Goal: Information Seeking & Learning: Learn about a topic

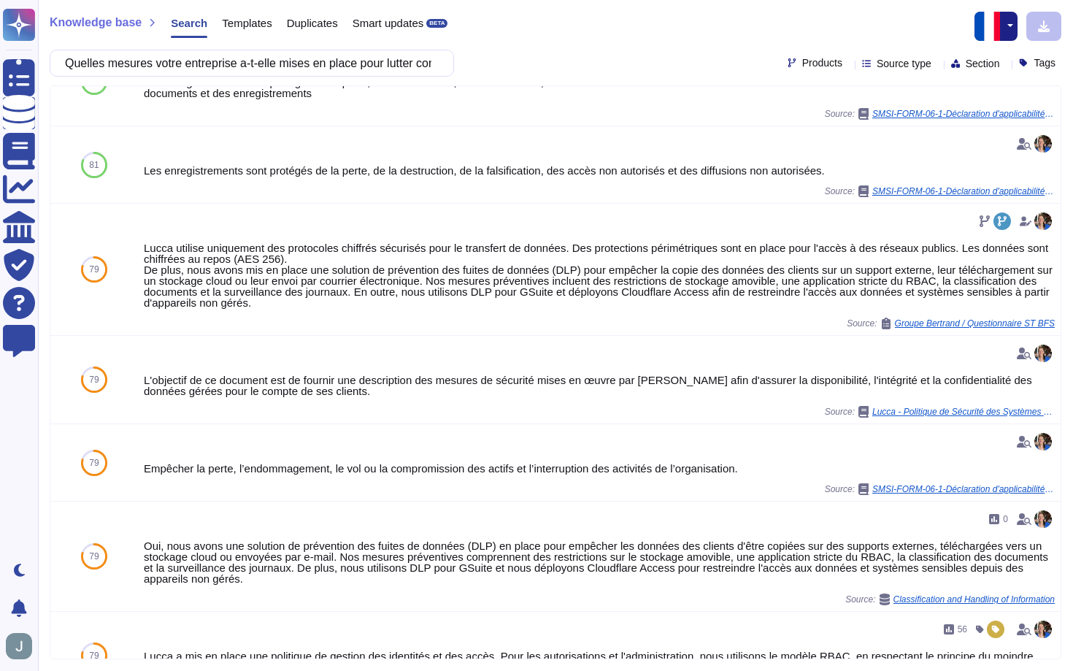
scroll to position [472, 0]
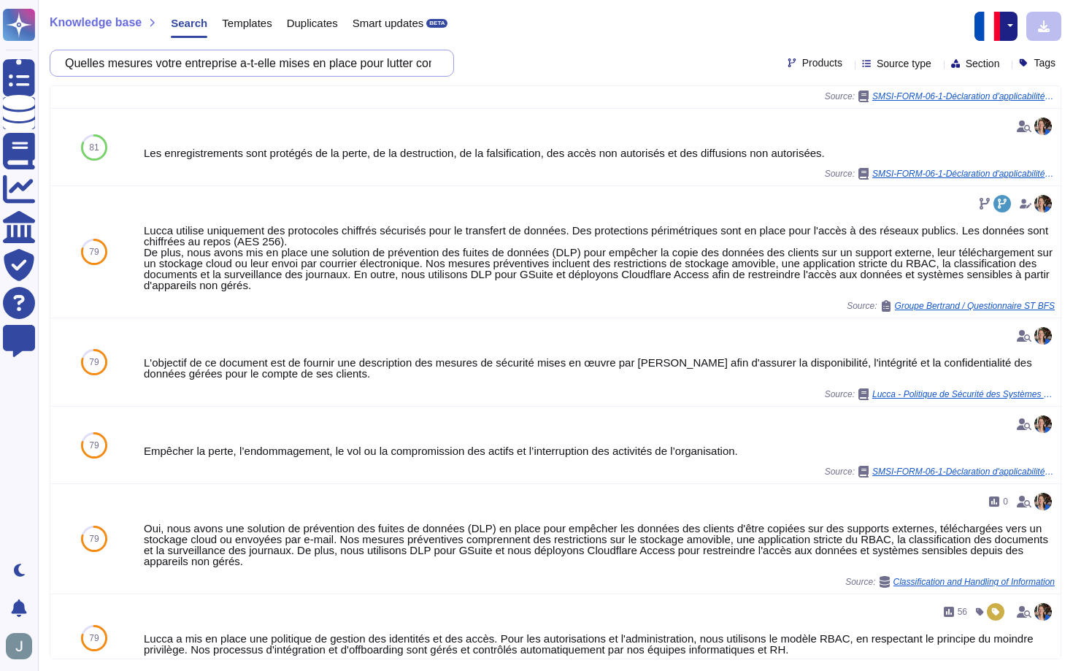
click at [302, 64] on input "Quelles mesures votre entreprise a-t-elle mises en place pour lutter contre l'a…" at bounding box center [248, 63] width 381 height 26
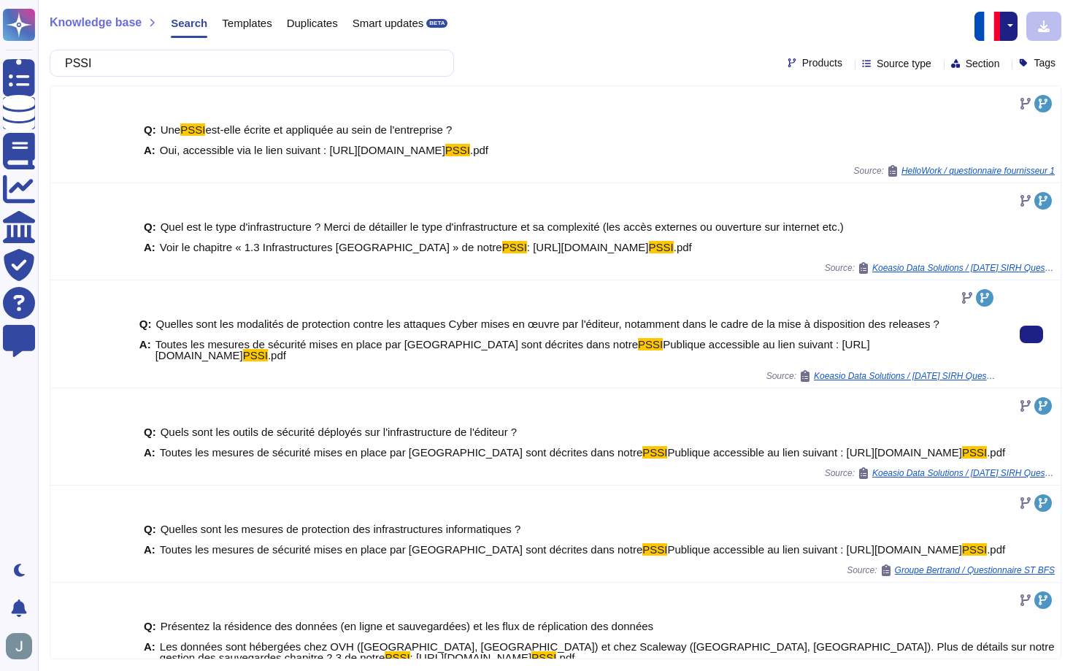
click at [384, 300] on div at bounding box center [567, 297] width 857 height 23
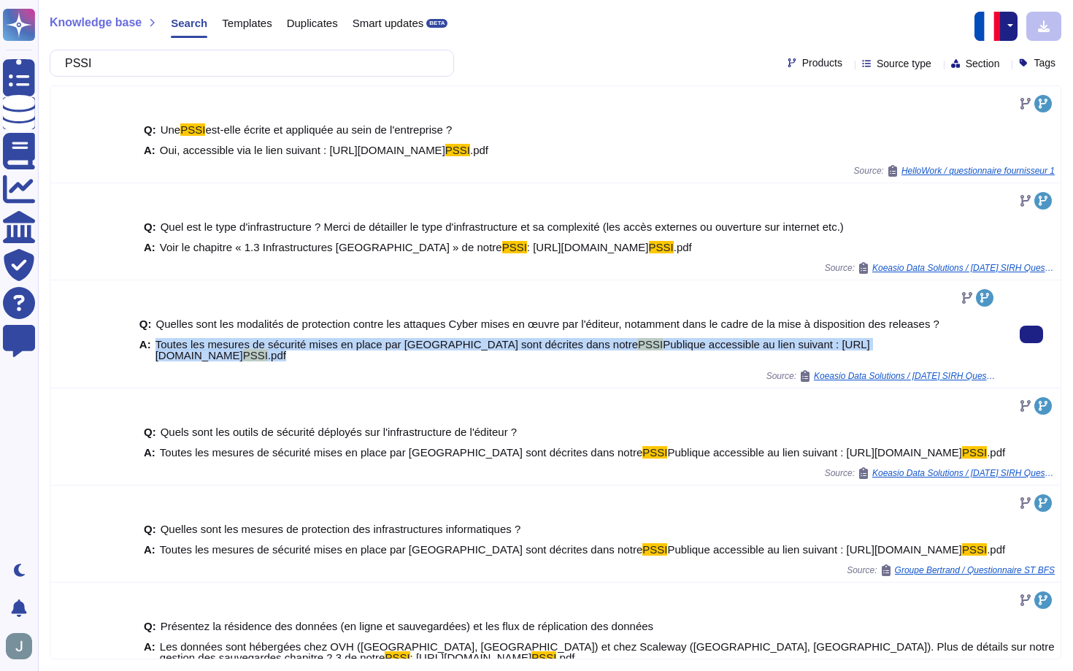
drag, startPoint x: 156, startPoint y: 353, endPoint x: 816, endPoint y: 364, distance: 660.1
click at [816, 361] on span "Toutes les mesures de sécurité mises en place par [PERSON_NAME] sont décrites d…" at bounding box center [576, 350] width 841 height 22
copy span "Toutes les mesures de sécurité mises en place par [PERSON_NAME] sont décrites d…"
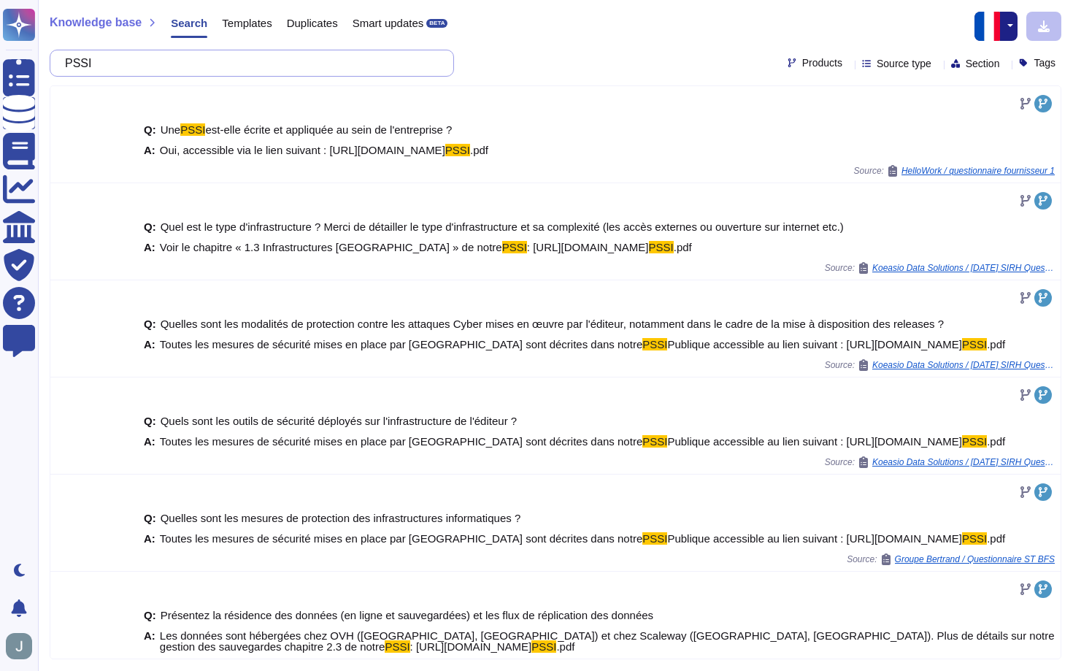
click at [185, 68] on input "PSSI" at bounding box center [248, 63] width 381 height 26
paste input "Votre entreprise s'est-elle doté d'un plan de continuité d'activité et d'un pla…"
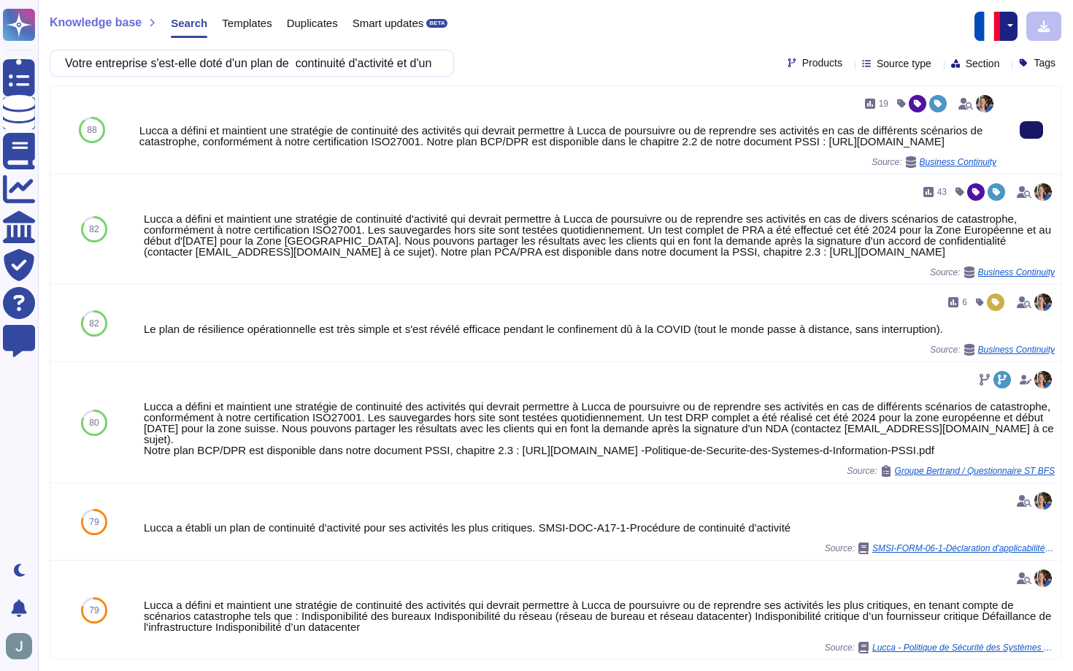
click at [1032, 139] on button at bounding box center [1031, 130] width 23 height 18
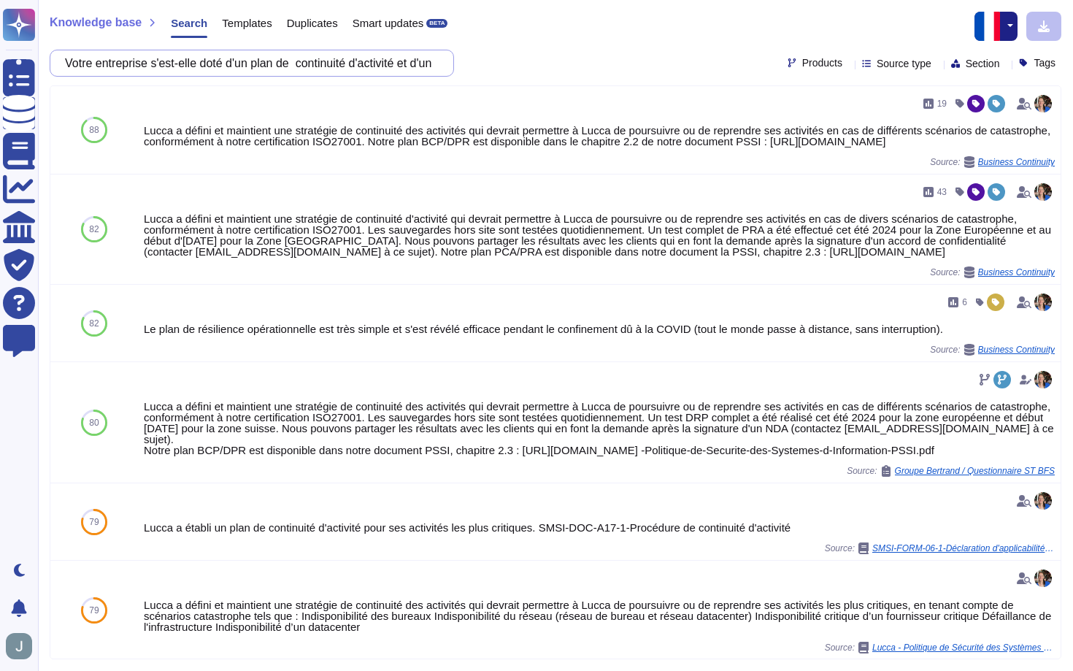
click at [328, 69] on input "Votre entreprise s'est-elle doté d'un plan de continuité d'activité et d'un pla…" at bounding box center [248, 63] width 381 height 26
click at [328, 65] on input "Votre entreprise s'est-elle doté d'un plan de continuité d'activité et d'un pla…" at bounding box center [248, 63] width 381 height 26
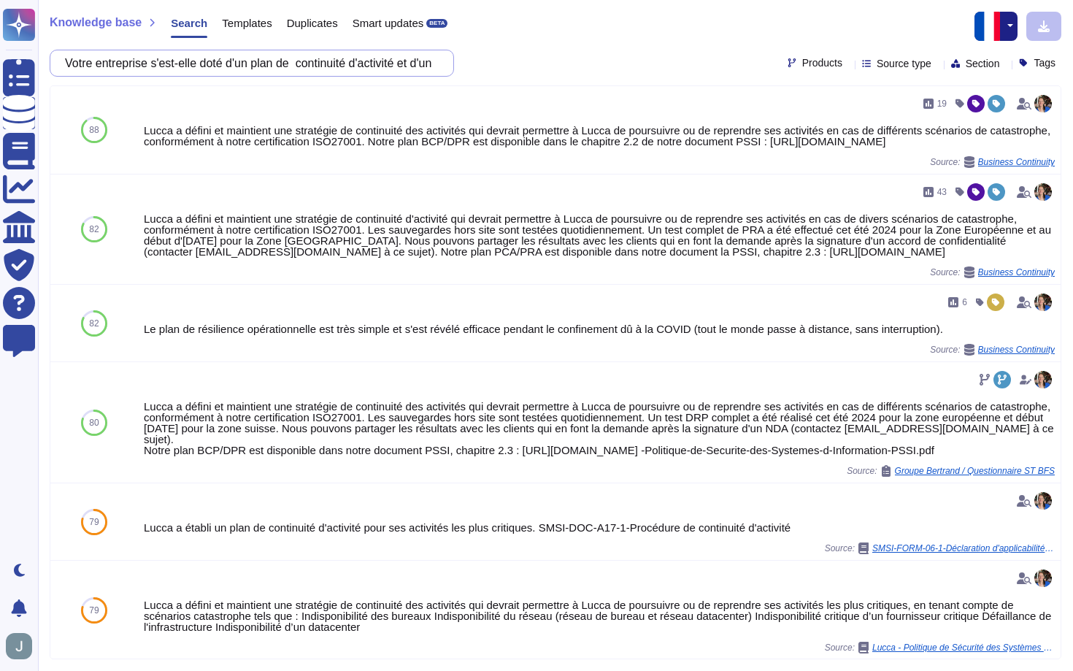
click at [328, 65] on input "Votre entreprise s'est-elle doté d'un plan de continuité d'activité et d'un pla…" at bounding box center [248, 63] width 381 height 26
click at [328, 64] on input "Votre entreprise s'est-elle doté d'un plan de continuité d'activité et d'un pla…" at bounding box center [248, 63] width 381 height 26
paste input "dispose-t-elle d’un programme de sécurité fondé sur des normes reconnues ? Si o…"
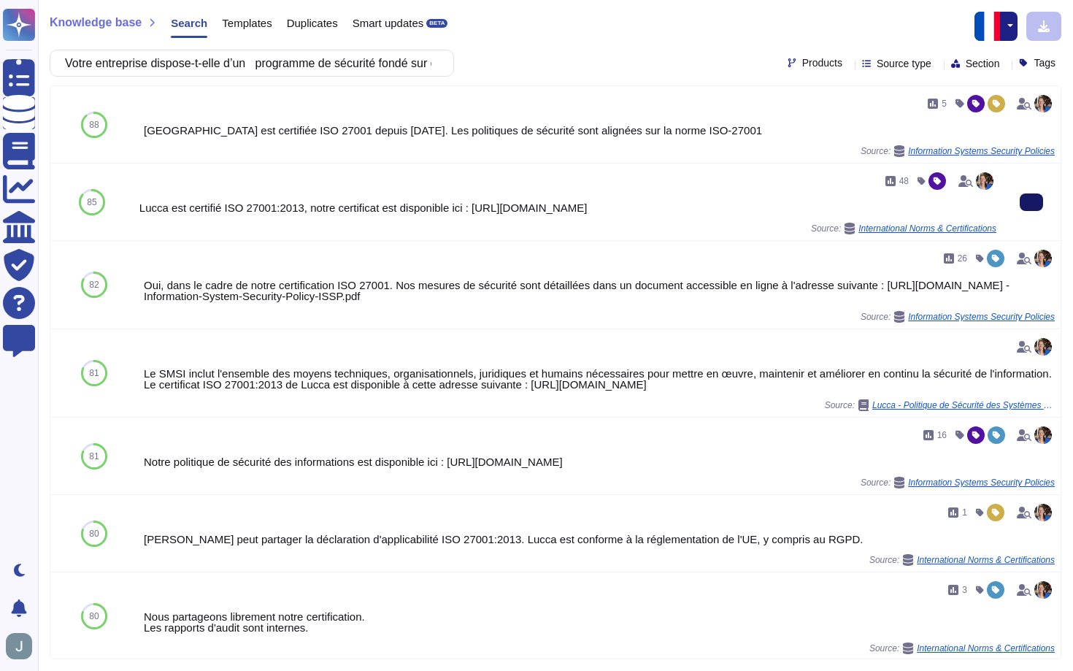
click at [352, 72] on input "Votre entreprise dispose-t-elle d’un programme de sécurité fondé sur des normes…" at bounding box center [248, 63] width 381 height 26
click at [353, 68] on input "Votre entreprise dispose-t-elle d’un programme de sécurité fondé sur des normes…" at bounding box center [248, 63] width 381 height 26
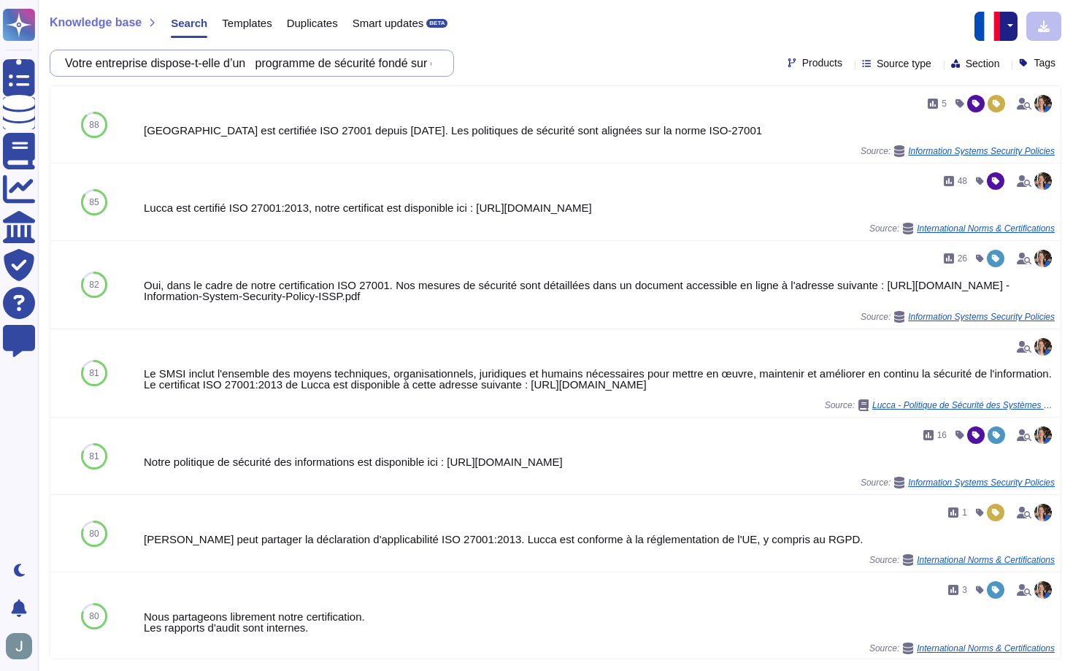
click at [353, 68] on input "Votre entreprise dispose-t-elle d’un programme de sécurité fondé sur des normes…" at bounding box center [248, 63] width 381 height 26
paste input "a-t-elle mis en place une procédure de gestion des incidents de sécurité ?"
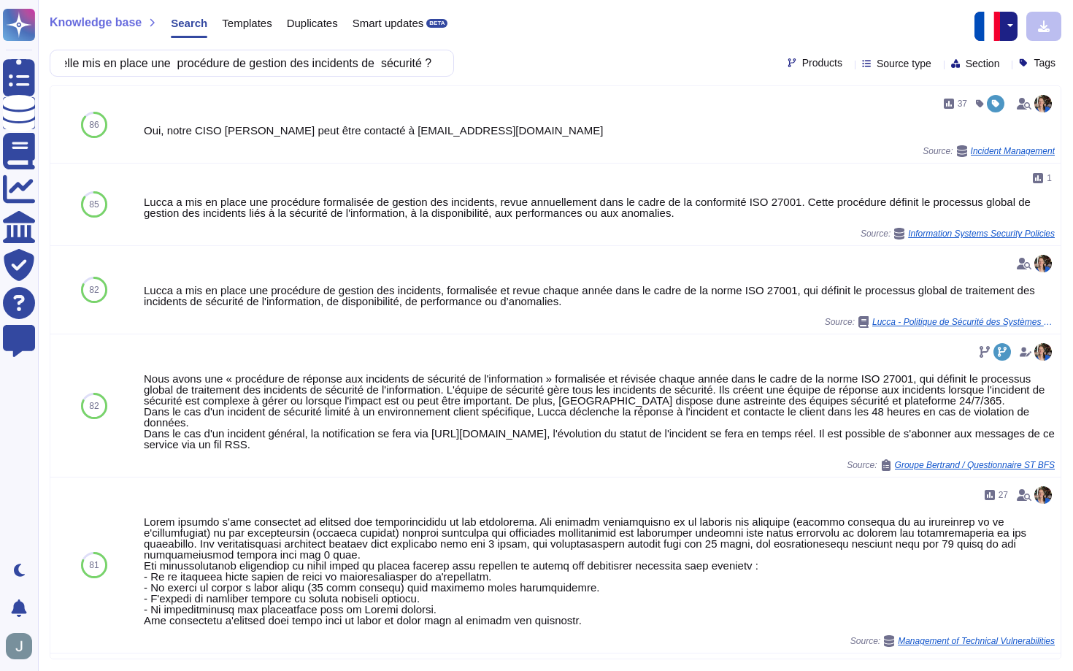
type input "Votre entreprise a-t-elle mis en place une procédure de gestion des incidents d…"
click at [260, 23] on span "Templates" at bounding box center [247, 23] width 50 height 11
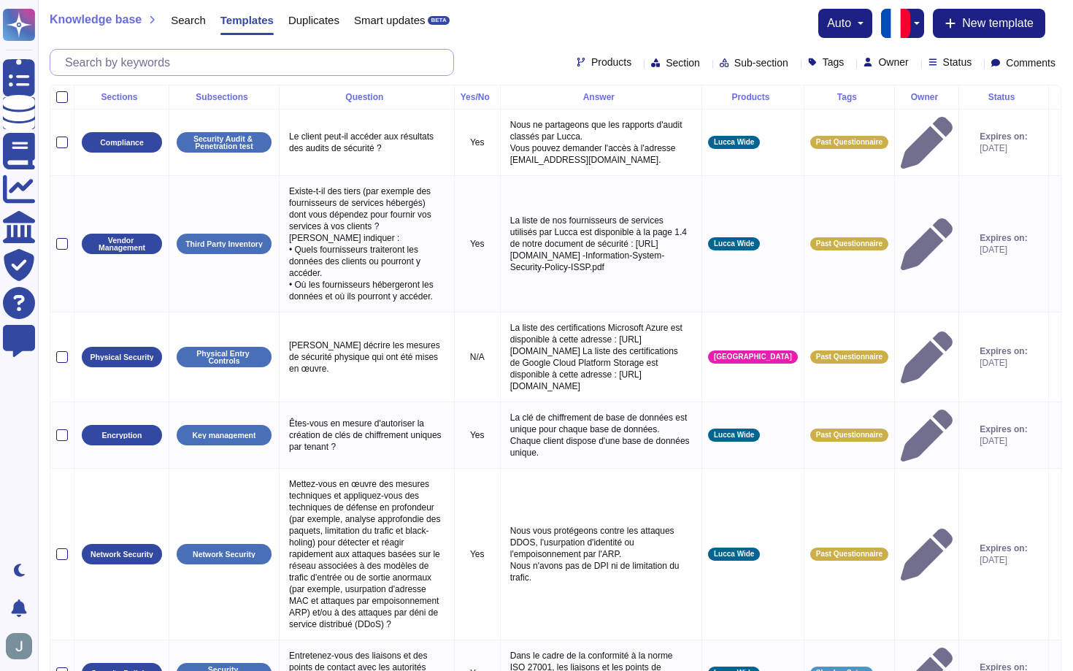
click at [285, 66] on input "text" at bounding box center [256, 63] width 396 height 26
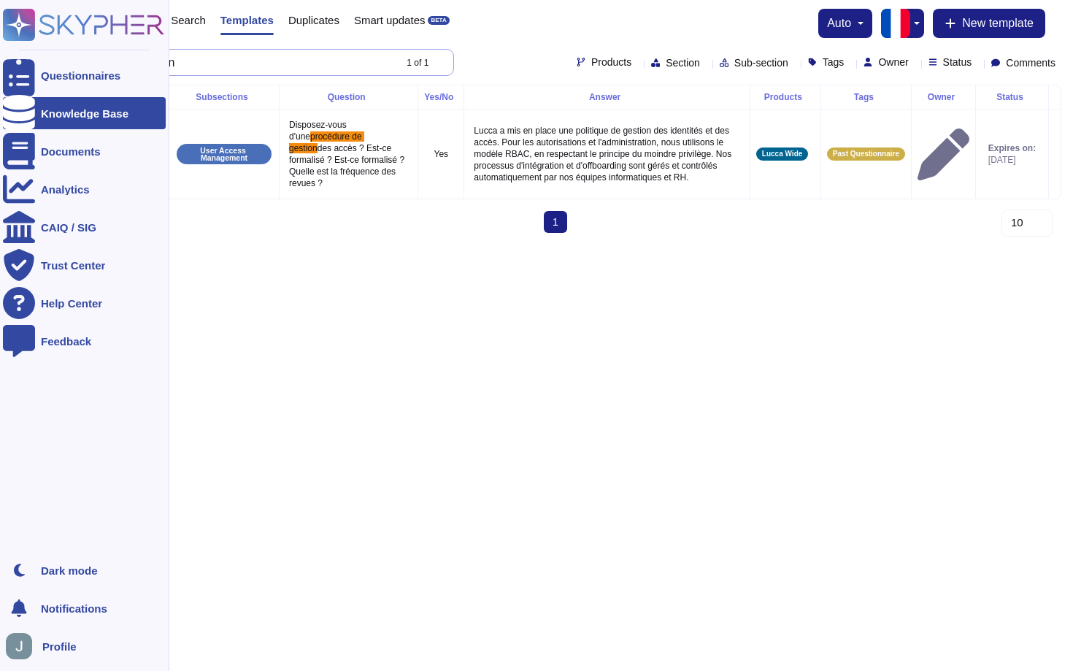
drag, startPoint x: 153, startPoint y: 65, endPoint x: 2, endPoint y: 55, distance: 150.8
click at [2, 55] on div "Questionnaires Knowledge Base Documents Analytics CAIQ / SIG Trust Center Help …" at bounding box center [536, 122] width 1073 height 245
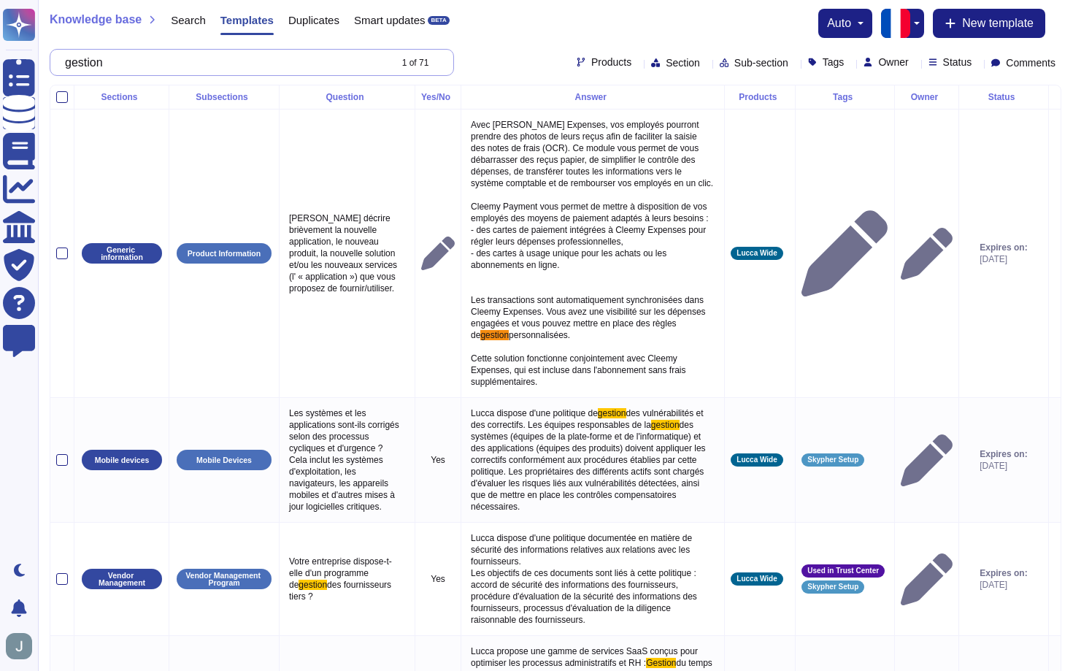
click at [192, 59] on input "gestion" at bounding box center [223, 63] width 331 height 26
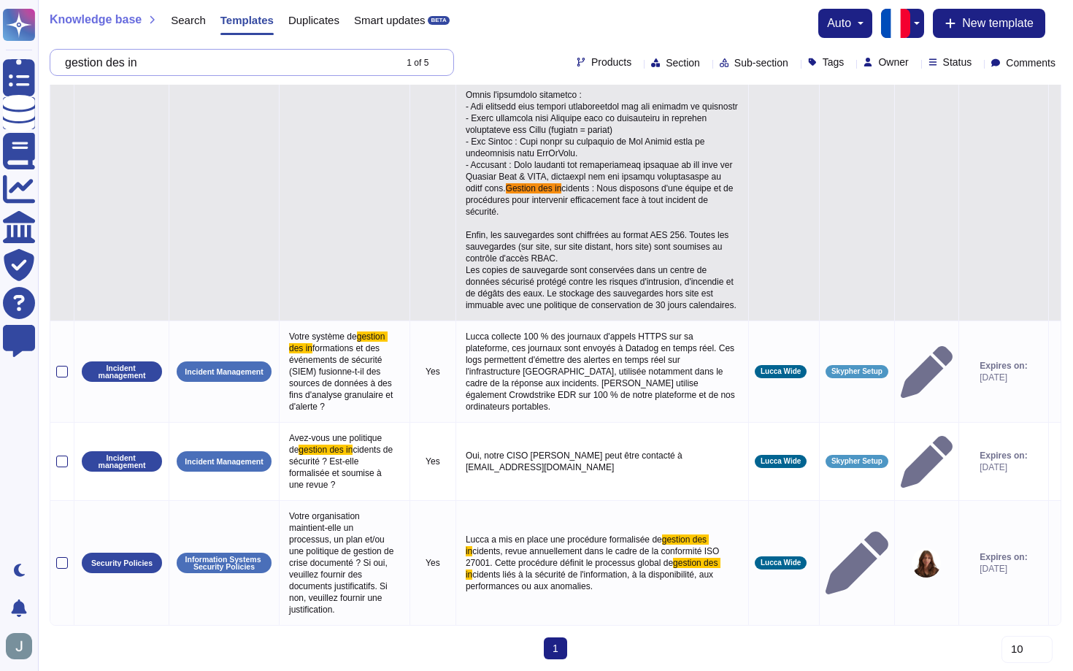
scroll to position [567, 0]
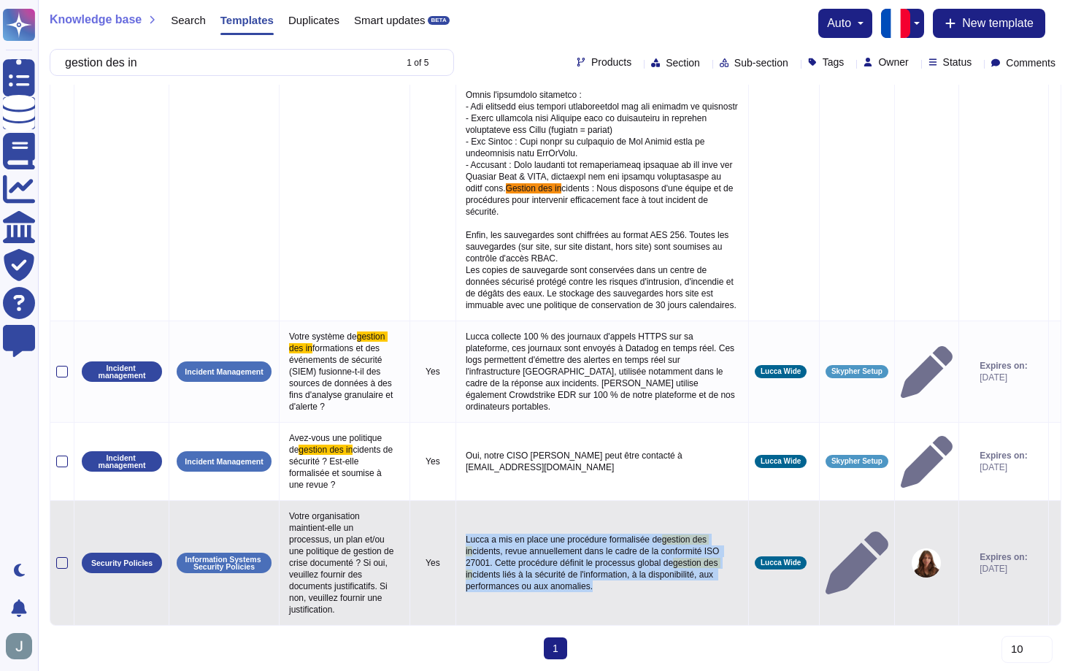
drag, startPoint x: 516, startPoint y: 594, endPoint x: 464, endPoint y: 538, distance: 77.0
click at [464, 538] on td "Lucca a mis en place une procédure formalisée de gestion des in cidents, revue …" at bounding box center [602, 563] width 293 height 125
copy p "Lucca a mis en place une procédure formalisée de gestion des in cidents, revue …"
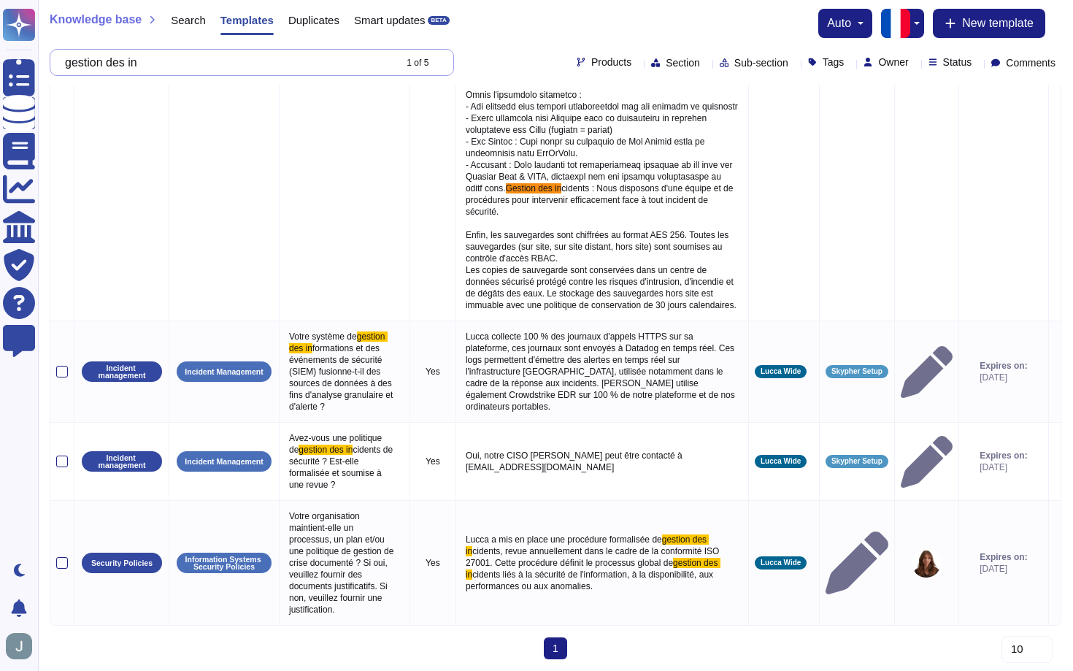
click at [270, 60] on input "gestion des in" at bounding box center [226, 63] width 336 height 26
paste input "Votre entreprise dispose-t-elle d’un dispositif de détection des violations de …"
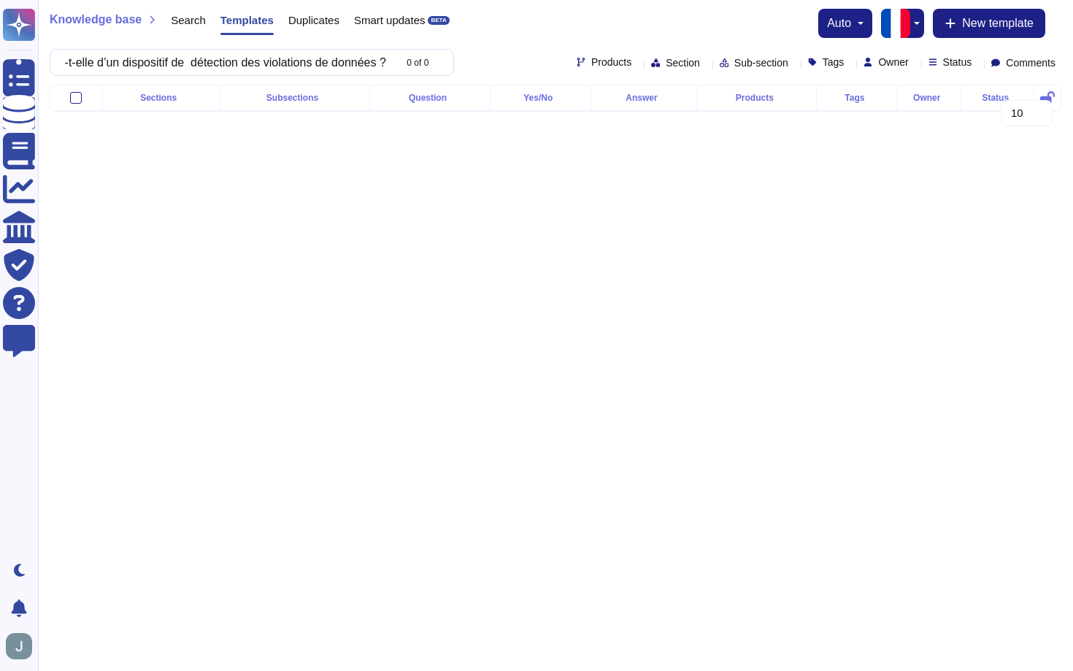
type input "Votre entreprise dispose-t-elle d’un dispositif de détection des violations de …"
click at [186, 16] on span "Search" at bounding box center [188, 20] width 35 height 11
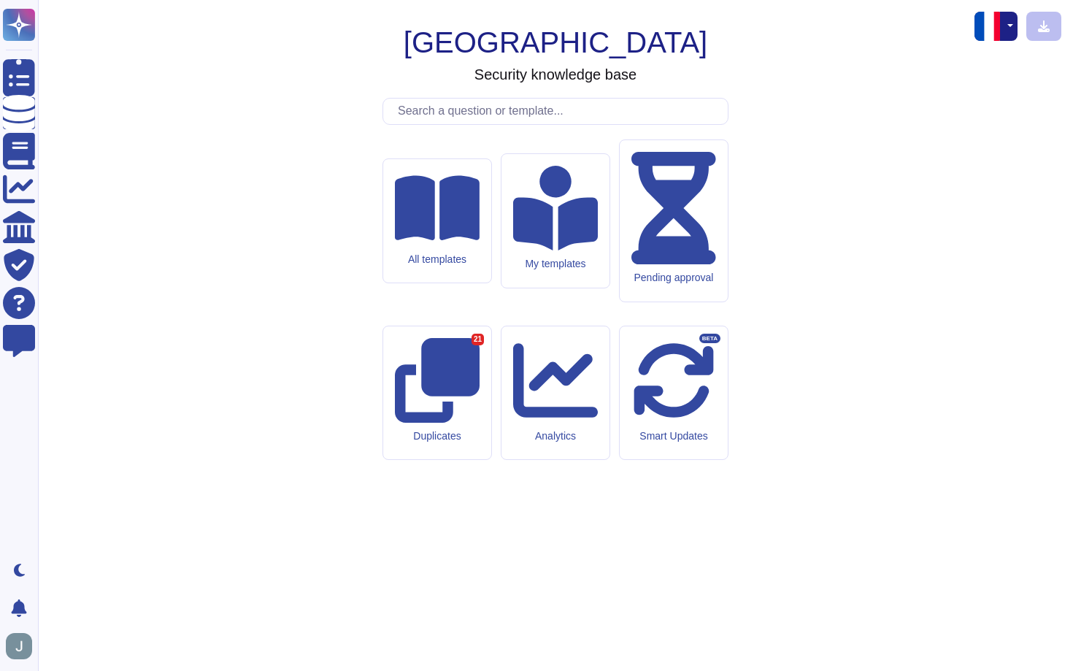
click at [444, 124] on input "text" at bounding box center [559, 112] width 337 height 26
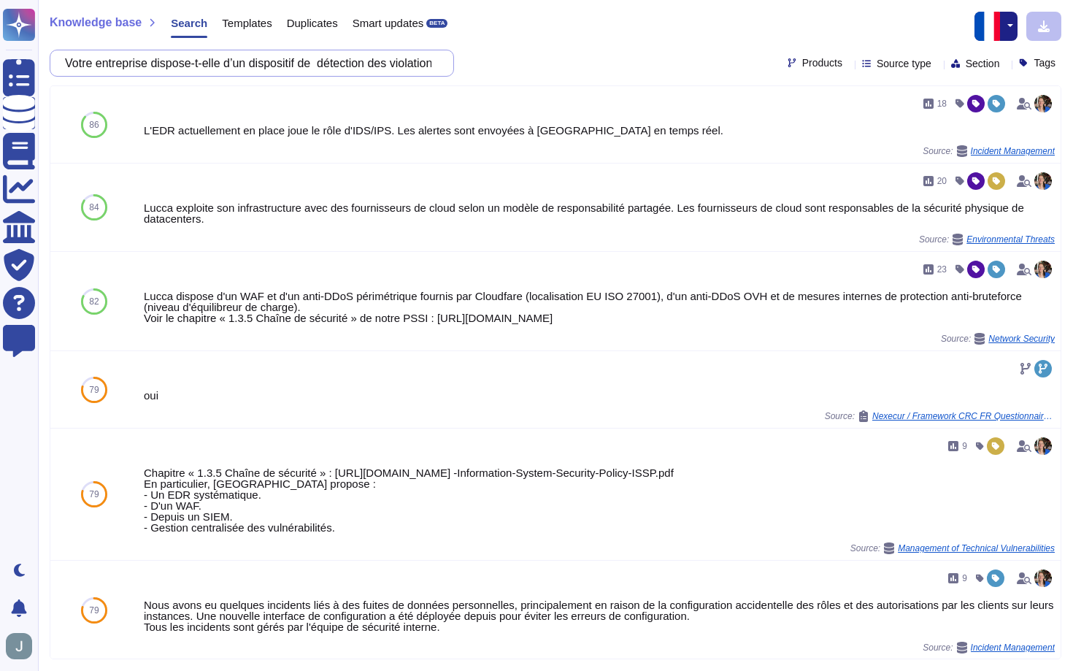
click at [355, 60] on input "Votre entreprise dispose-t-elle d’un dispositif de détection des violations de …" at bounding box center [248, 63] width 381 height 26
paste input "a-t-elle mis en place les mesures permettant le traitement séparé (stockage, mo…"
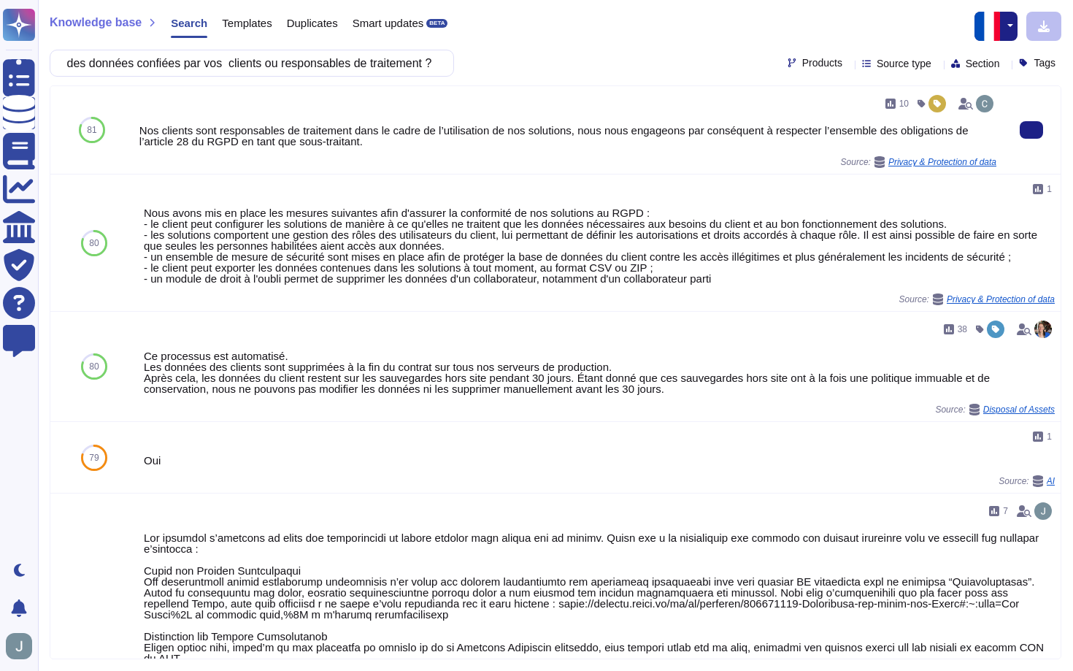
type input "Votre entreprise a-t-elle mis en place les mesures permettant le traitement sép…"
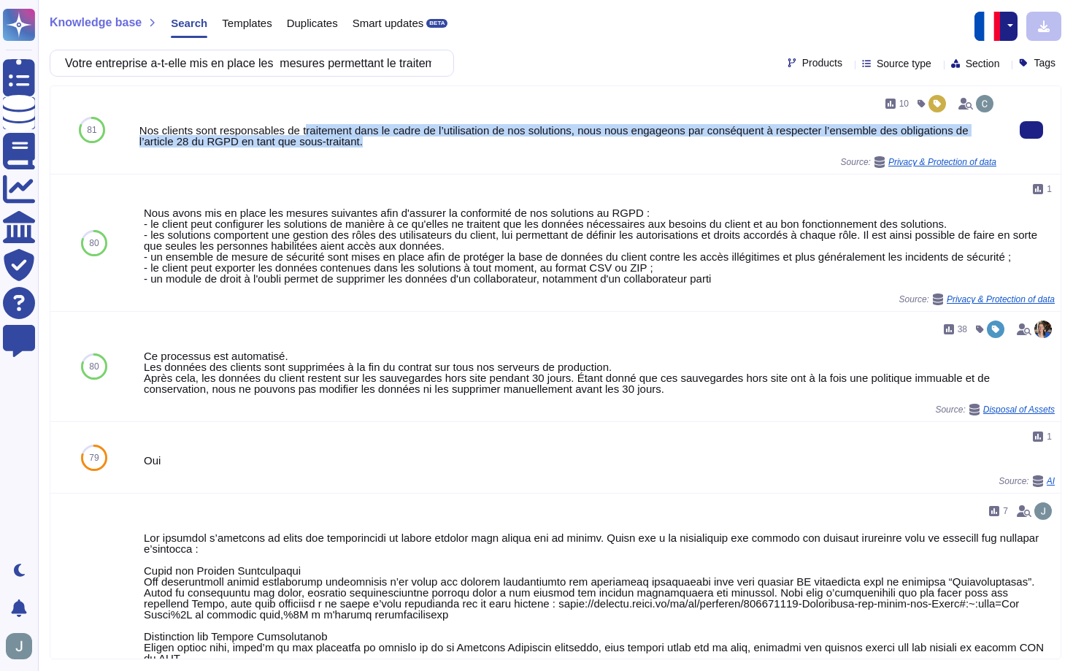
drag, startPoint x: 401, startPoint y: 150, endPoint x: 312, endPoint y: 129, distance: 91.4
click at [312, 129] on div "10 Nos clients sont responsables de traitement dans le cadre de l’utilisation d…" at bounding box center [567, 130] width 857 height 76
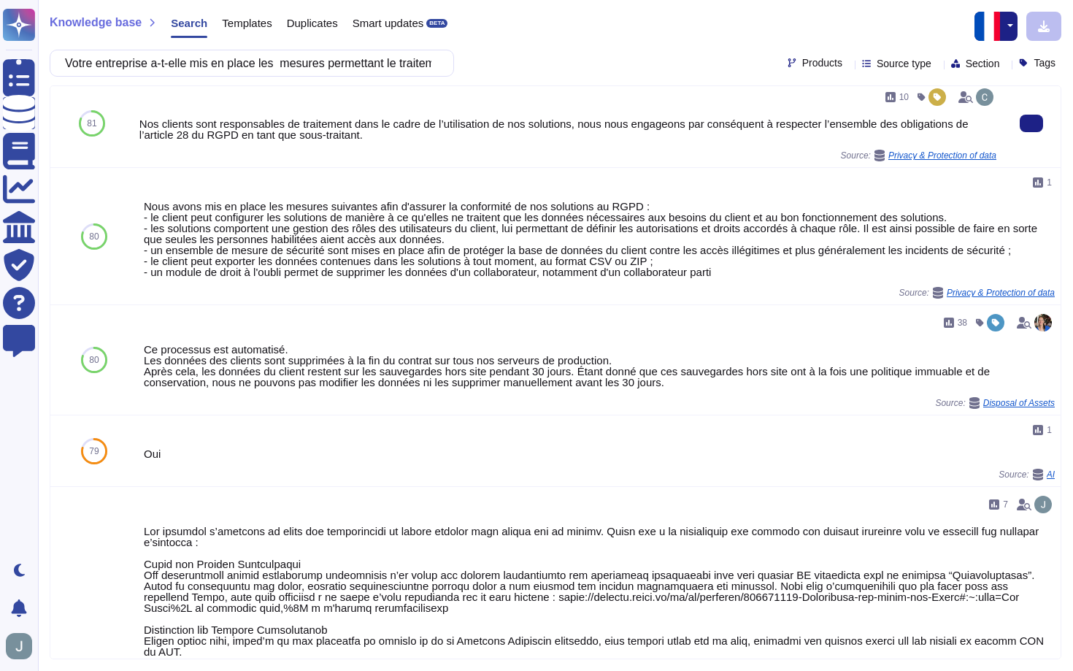
click at [367, 155] on div "Source: Privacy & Protection of data" at bounding box center [567, 156] width 857 height 12
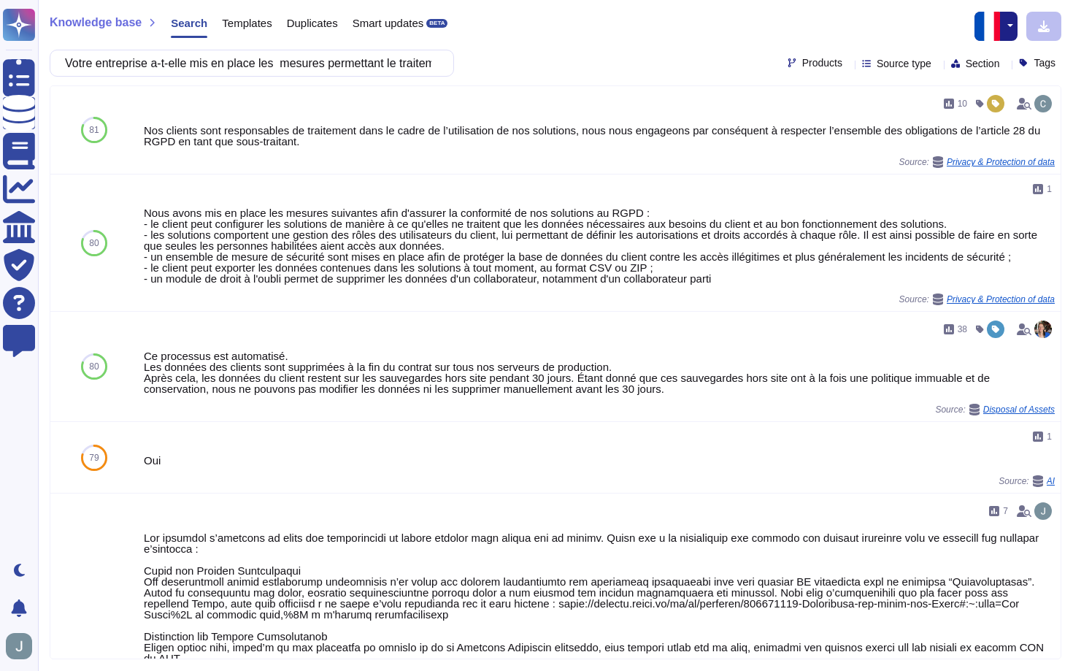
click at [256, 28] on span "Templates" at bounding box center [247, 23] width 50 height 11
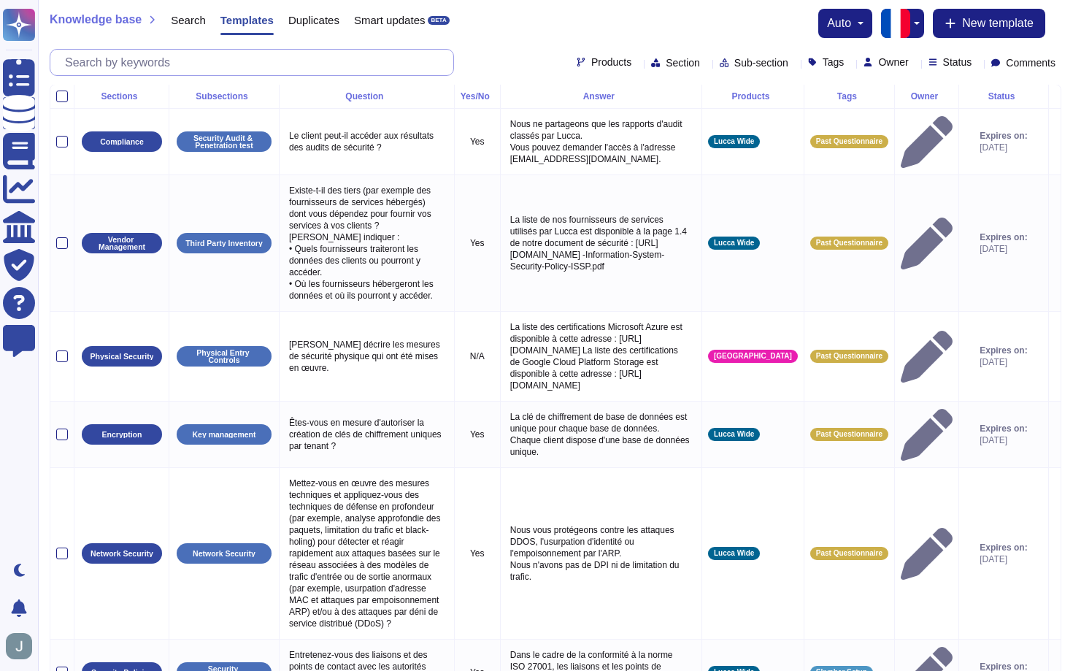
click at [253, 65] on input "text" at bounding box center [256, 63] width 396 height 26
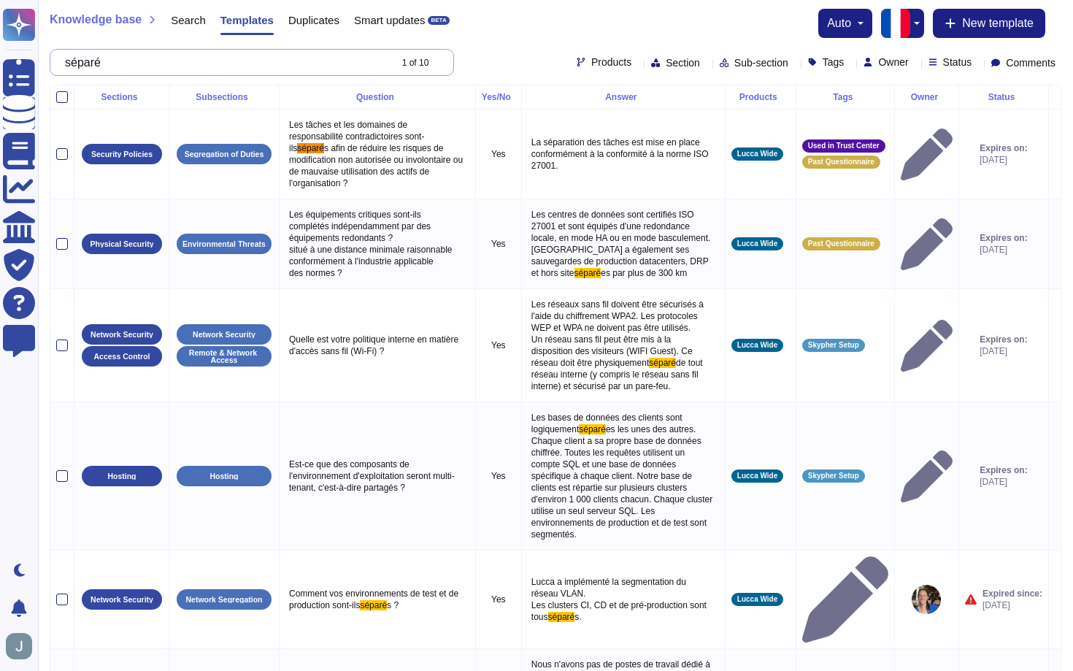
click at [207, 55] on input "séparé" at bounding box center [223, 63] width 331 height 26
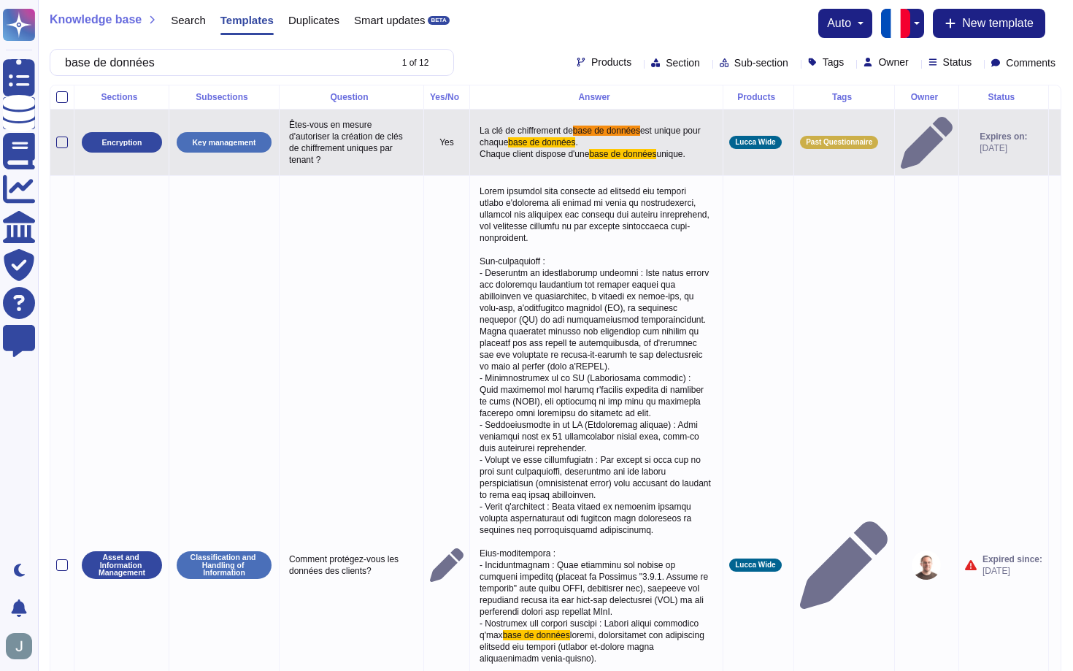
type input "base de données"
drag, startPoint x: 517, startPoint y: 161, endPoint x: 478, endPoint y: 150, distance: 40.2
click at [478, 150] on td "La clé de chiffrement de base de données est unique pour chaque base de données…" at bounding box center [595, 143] width 253 height 66
copy p "Chaque client dispose d'une base de données unique."
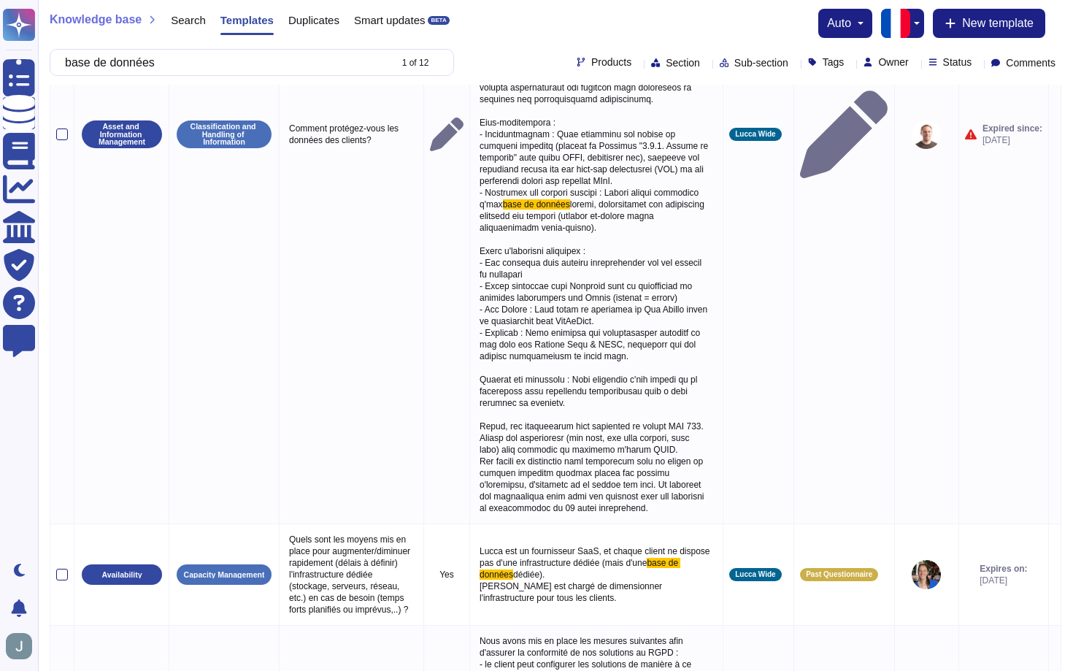
scroll to position [432, 0]
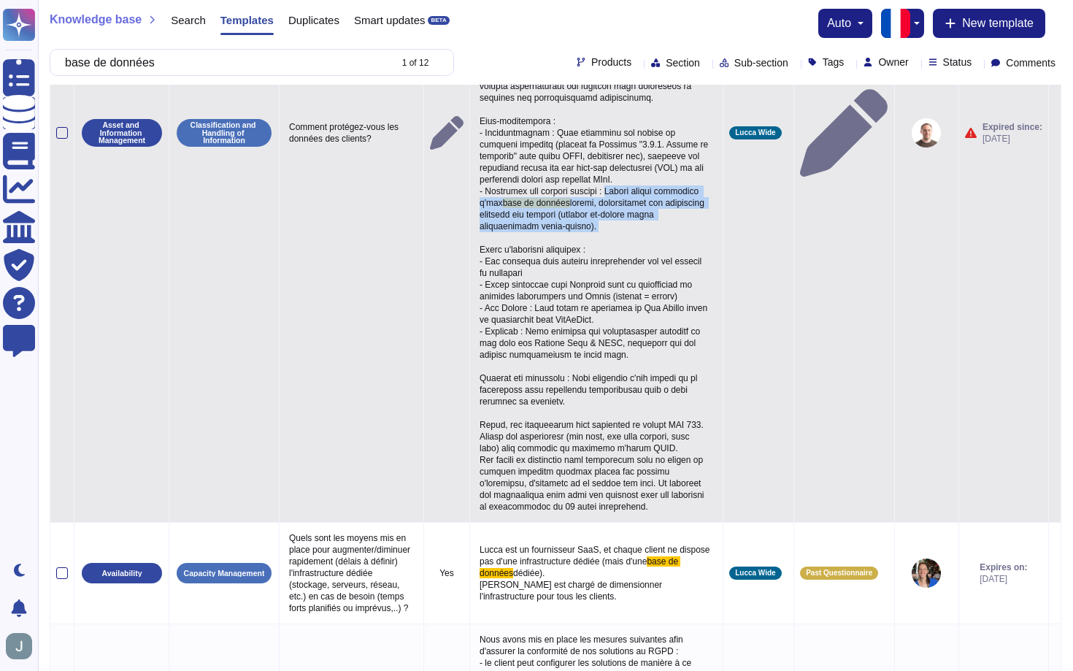
drag, startPoint x: 618, startPoint y: 238, endPoint x: 618, endPoint y: 284, distance: 46.0
click at [618, 284] on p "base de données" at bounding box center [596, 133] width 241 height 767
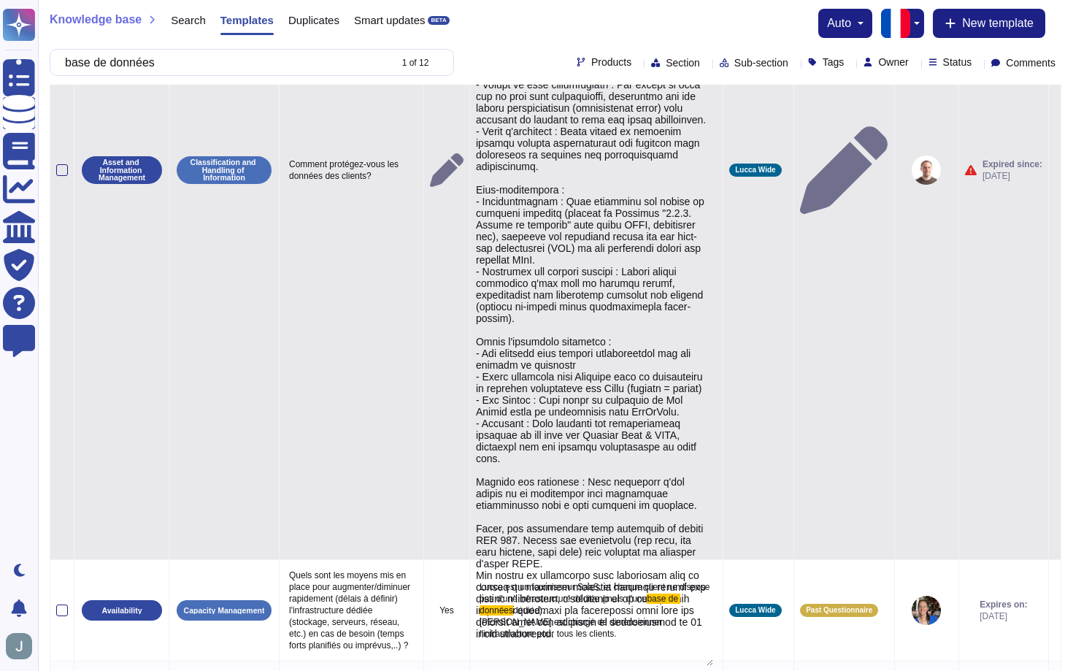
type textarea "Lorem ipsumdol sita consecte ad elitsedd eiu tempori utlabo e'dolorema ali enim…"
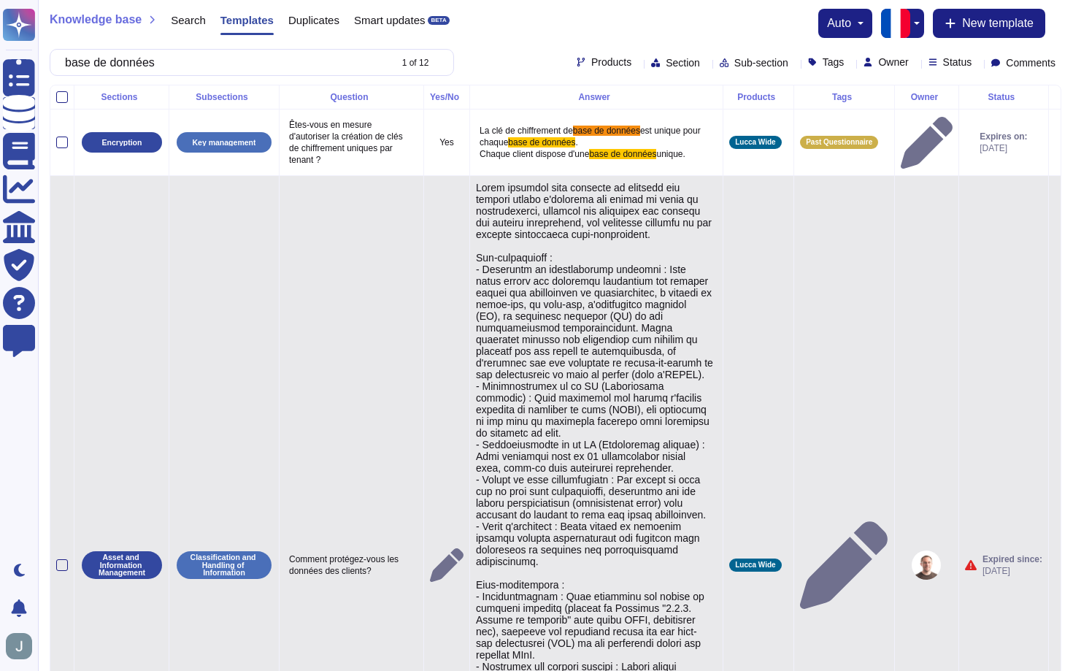
scroll to position [1, 0]
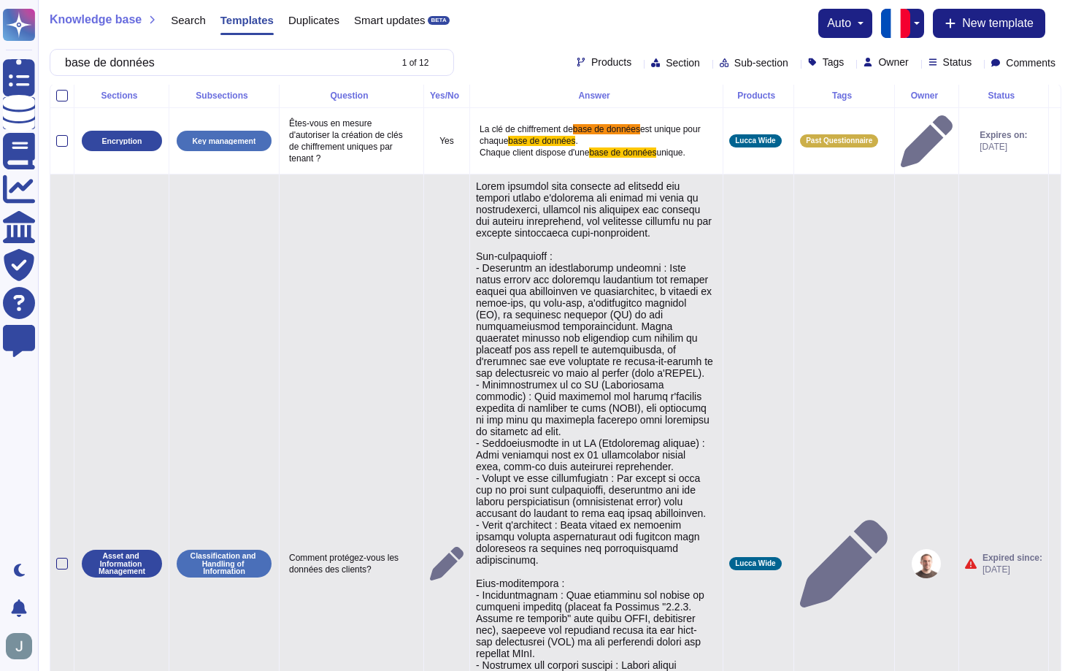
click at [795, 312] on td at bounding box center [844, 564] width 101 height 779
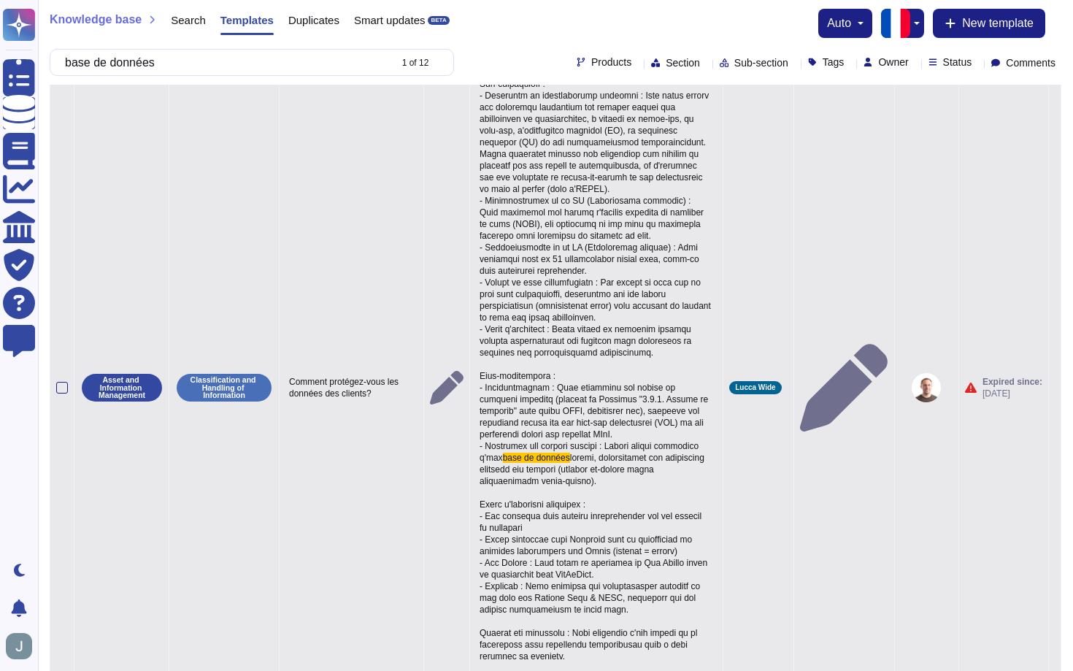
scroll to position [179, 0]
drag, startPoint x: 531, startPoint y: 535, endPoint x: 524, endPoint y: 533, distance: 7.6
click at [524, 533] on p "base de données" at bounding box center [596, 386] width 241 height 767
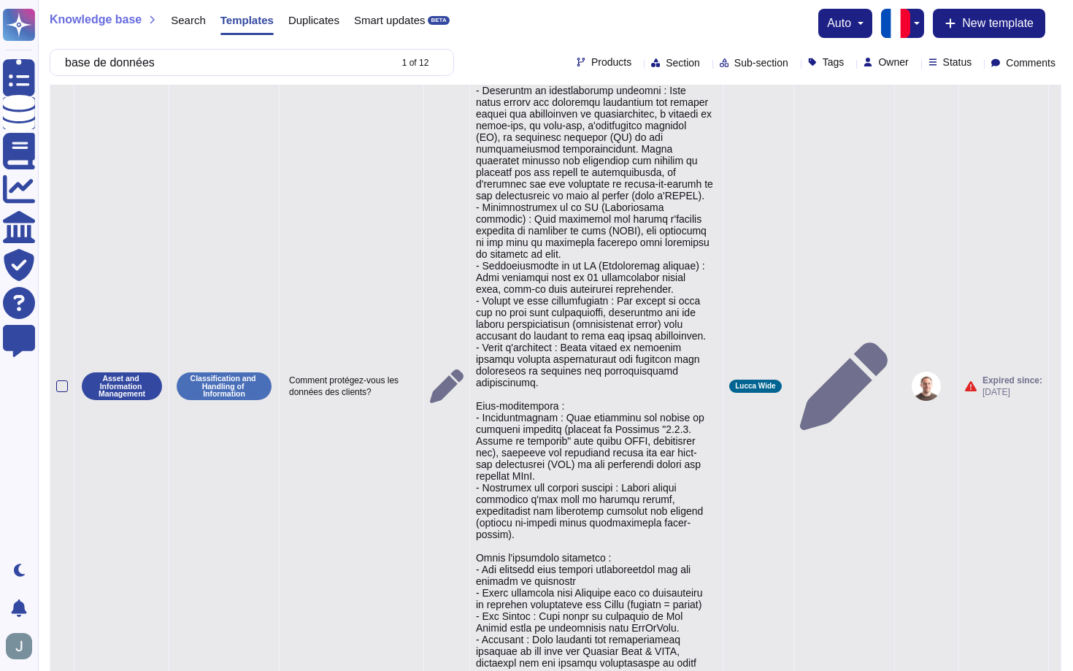
type textarea "Lorem ipsumdol sita consecte ad elitsedd eiu tempori utlabo e'dolorema ali enim…"
drag, startPoint x: 612, startPoint y: 591, endPoint x: 632, endPoint y: 543, distance: 52.3
click at [632, 543] on textarea at bounding box center [594, 442] width 237 height 879
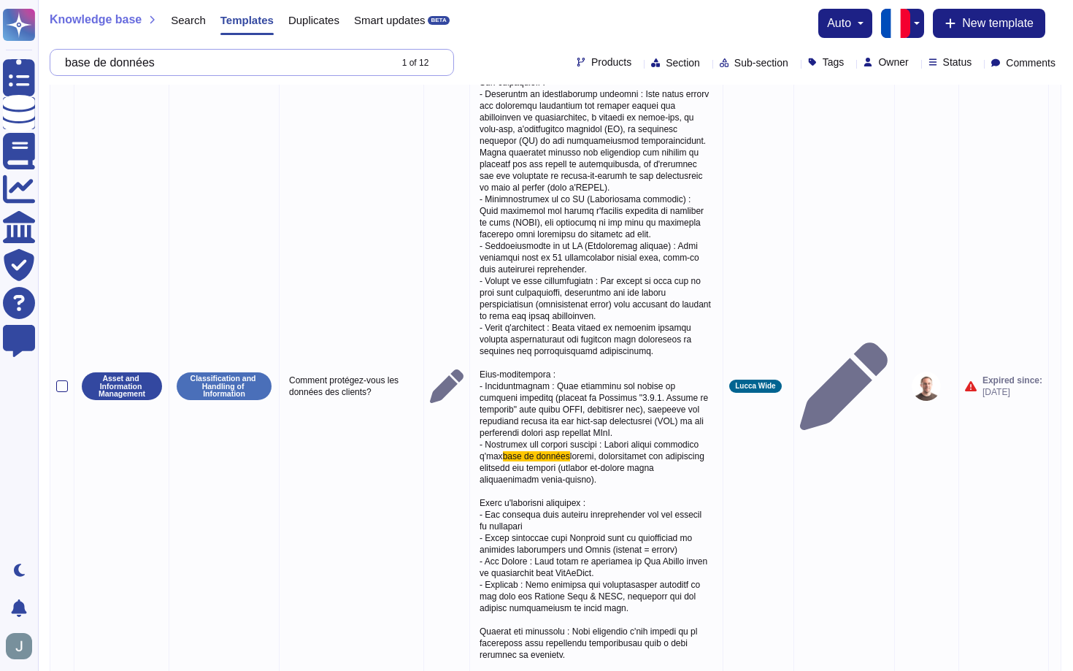
click at [301, 67] on input "base de données" at bounding box center [223, 63] width 331 height 26
click at [301, 64] on input "base de données" at bounding box center [223, 63] width 331 height 26
click at [191, 15] on span "Search" at bounding box center [188, 20] width 35 height 11
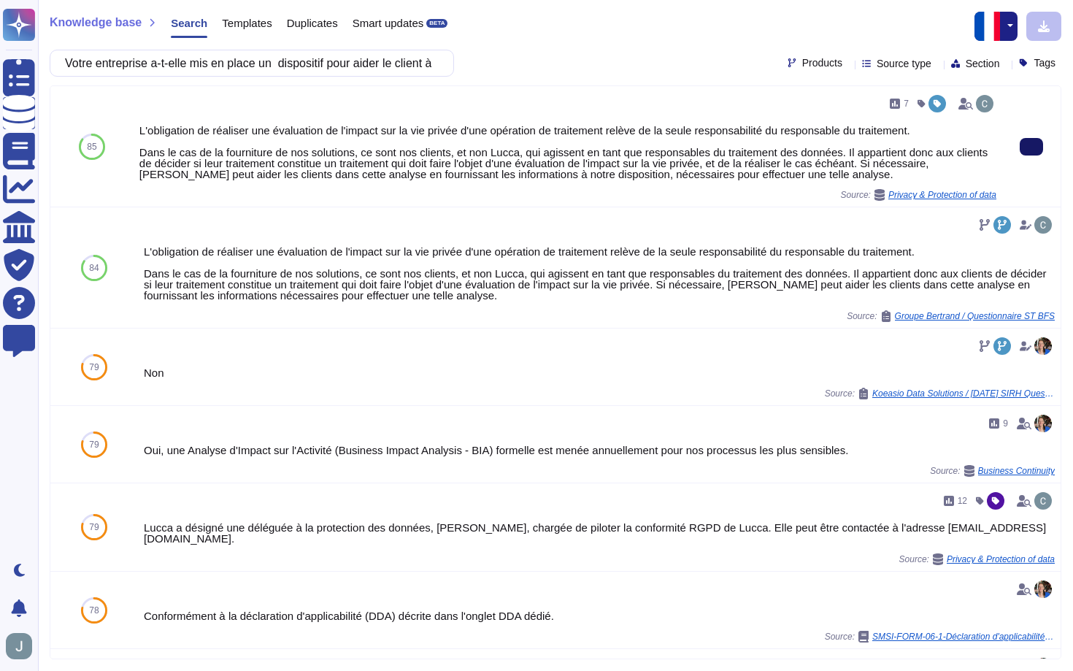
click at [1037, 148] on button at bounding box center [1031, 147] width 23 height 18
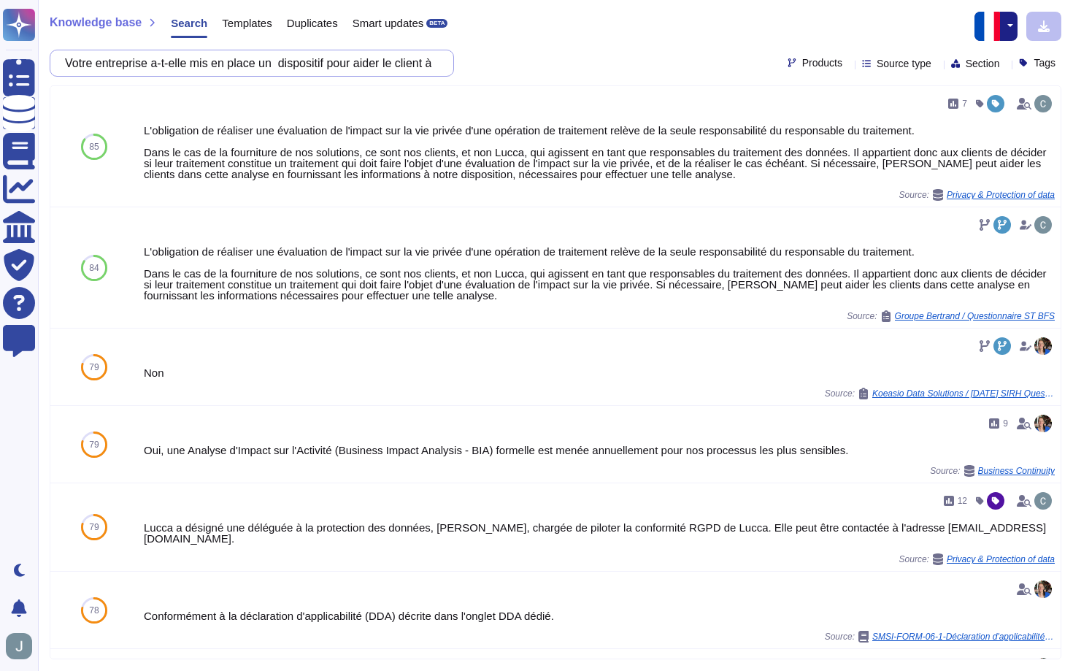
click at [263, 59] on input "Votre entreprise a-t-elle mis en place un dispositif pour aider le client à réa…" at bounding box center [248, 63] width 381 height 26
paste input "Les données de vos clients sont-elles stockées dans des centres de données sécu…"
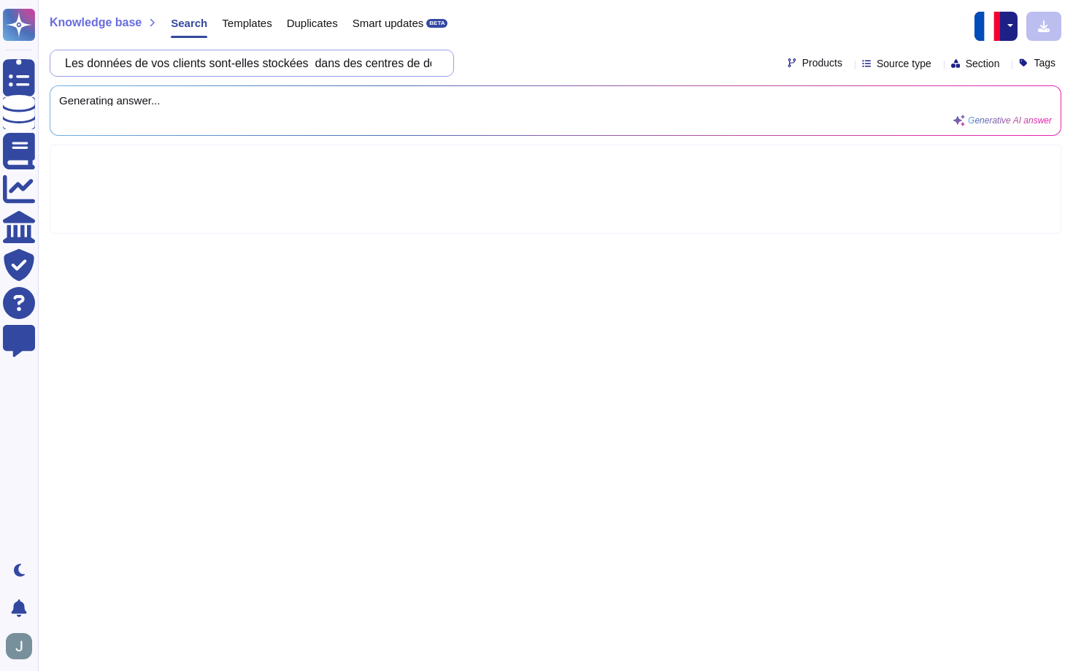
scroll to position [0, 326]
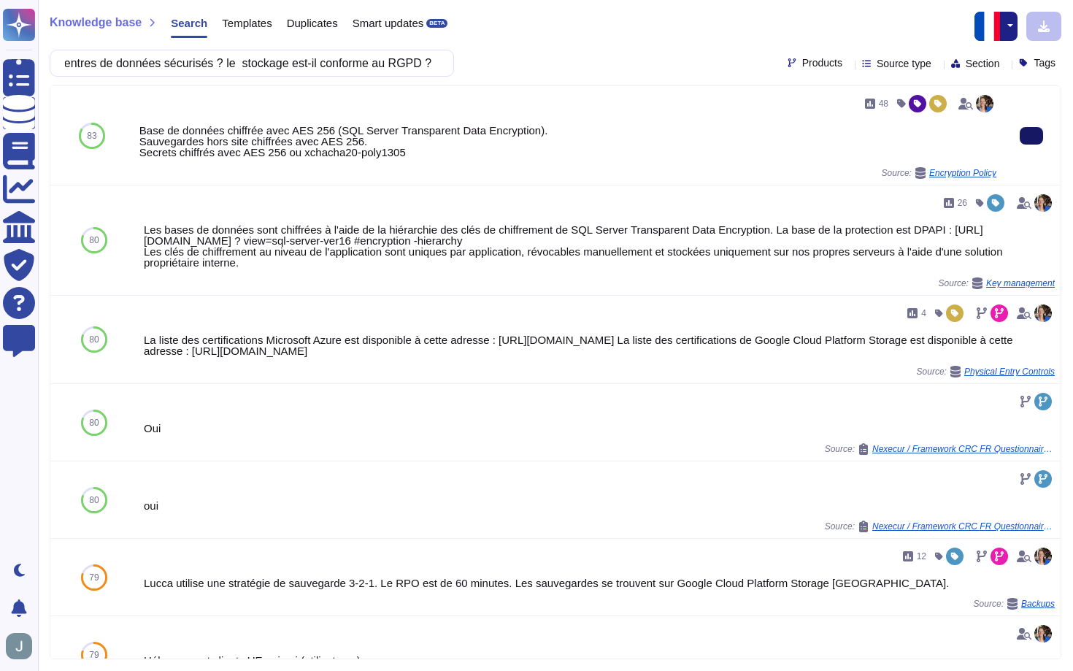
click at [1023, 139] on button at bounding box center [1031, 136] width 23 height 18
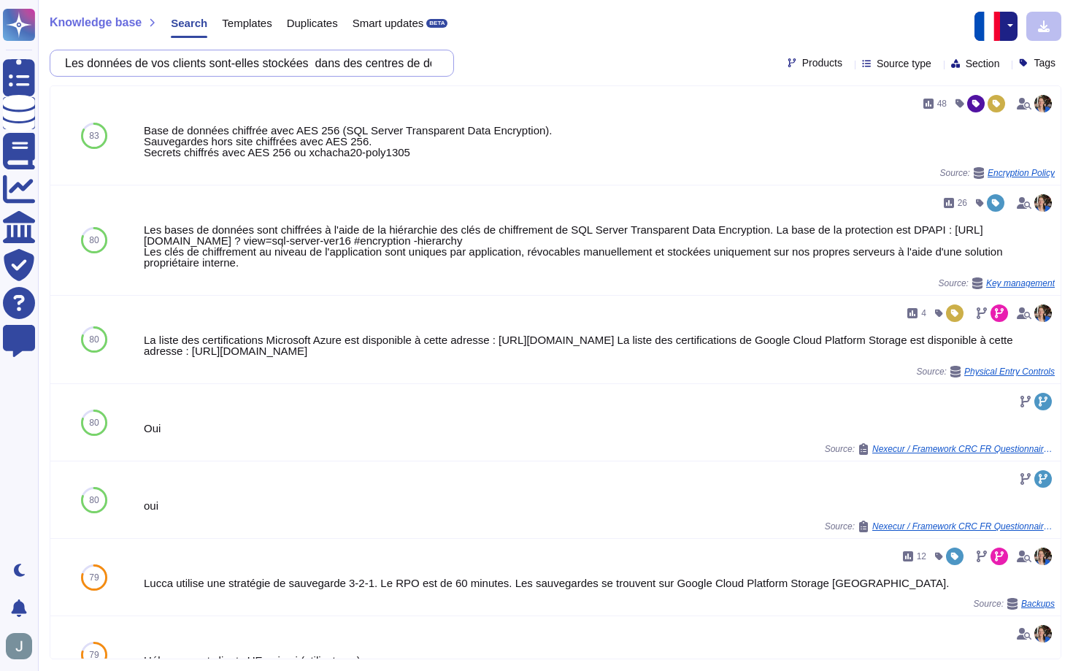
click at [367, 64] on input "Les données de vos clients sont-elles stockées dans des centres de données sécu…" at bounding box center [248, 63] width 381 height 26
paste input "Votre entreprise a-t-elle mis en place un dispositif pour répondre aux exigence…"
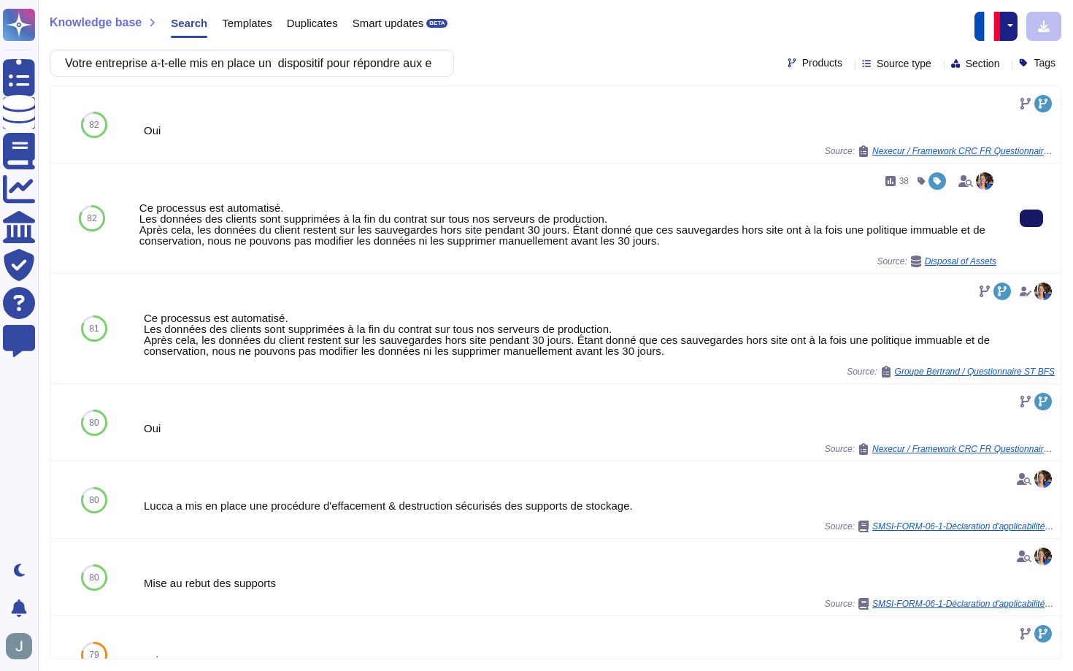
click at [1026, 218] on button at bounding box center [1031, 219] width 23 height 18
click at [240, 67] on input "Votre entreprise a-t-elle mis en place un dispositif pour répondre aux exigence…" at bounding box center [248, 63] width 381 height 26
paste input "Les données de vos clients sont-elles hébergées en [GEOGRAPHIC_DATA] y compris …"
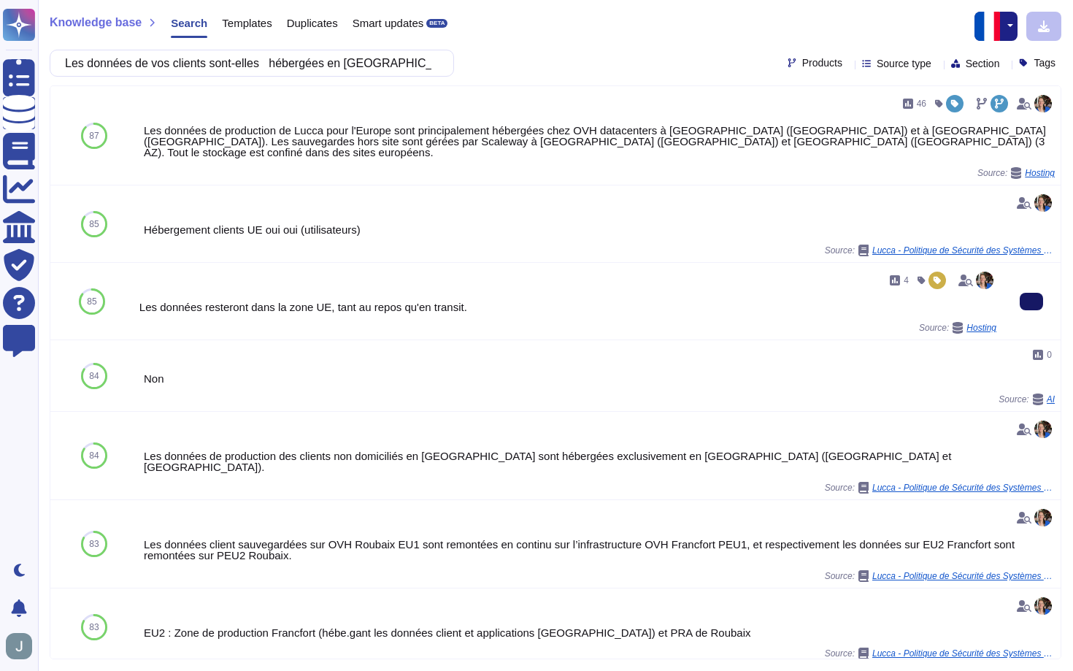
click at [1028, 296] on button at bounding box center [1031, 302] width 23 height 18
click at [340, 60] on input "Les données de vos clients sont-elles hébergées en [GEOGRAPHIC_DATA] y compris …" at bounding box center [248, 63] width 381 height 26
paste input "cas échéant, l'hébergeur (ou les hébergeurs) du sous-traitant est-il certifié I…"
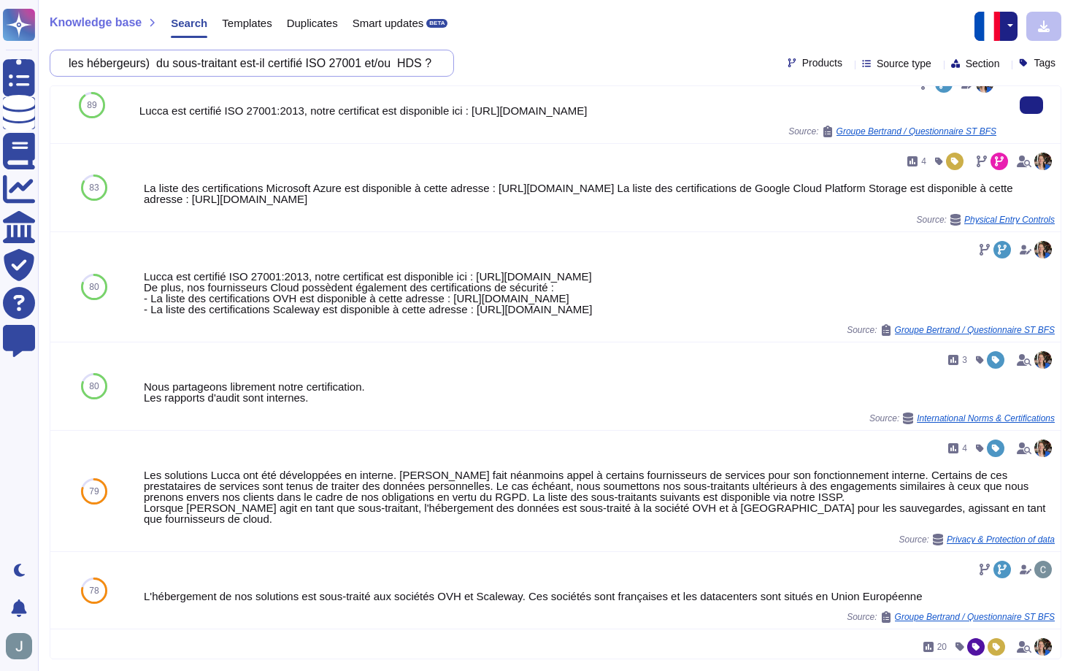
scroll to position [99, 0]
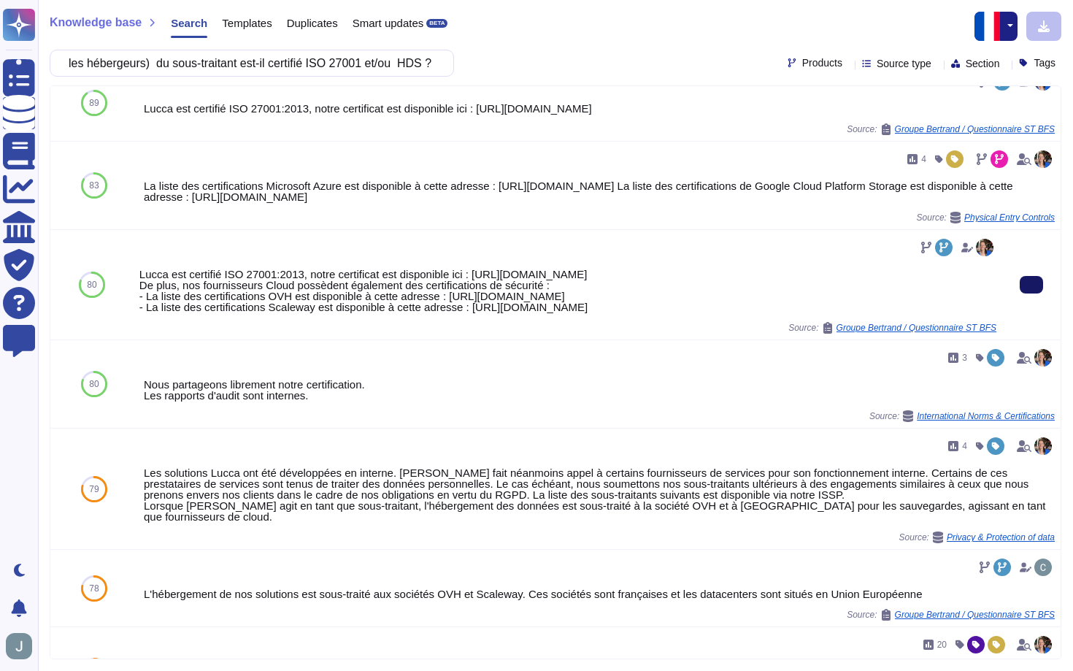
click at [1023, 279] on button at bounding box center [1031, 285] width 23 height 18
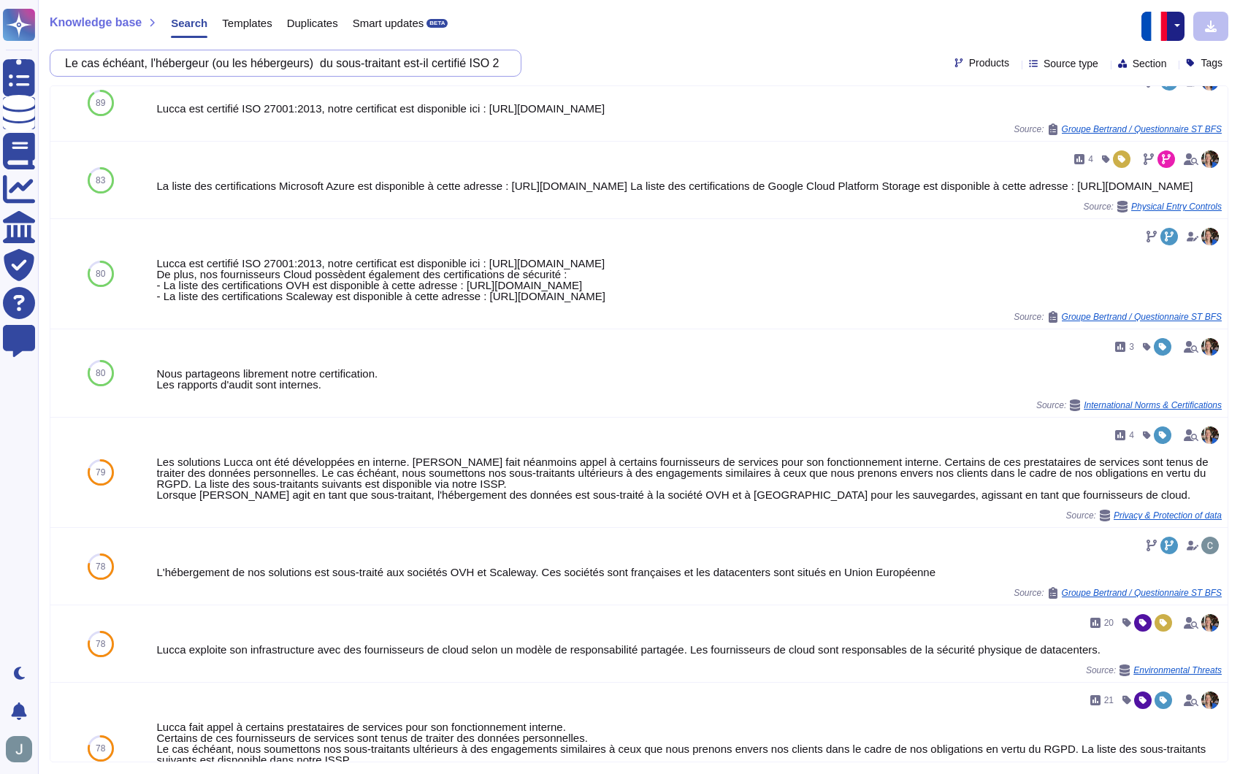
click at [388, 69] on input "Le cas échéant, l'hébergeur (ou les hébergeurs) du sous-traitant est-il certifi…" at bounding box center [282, 63] width 448 height 26
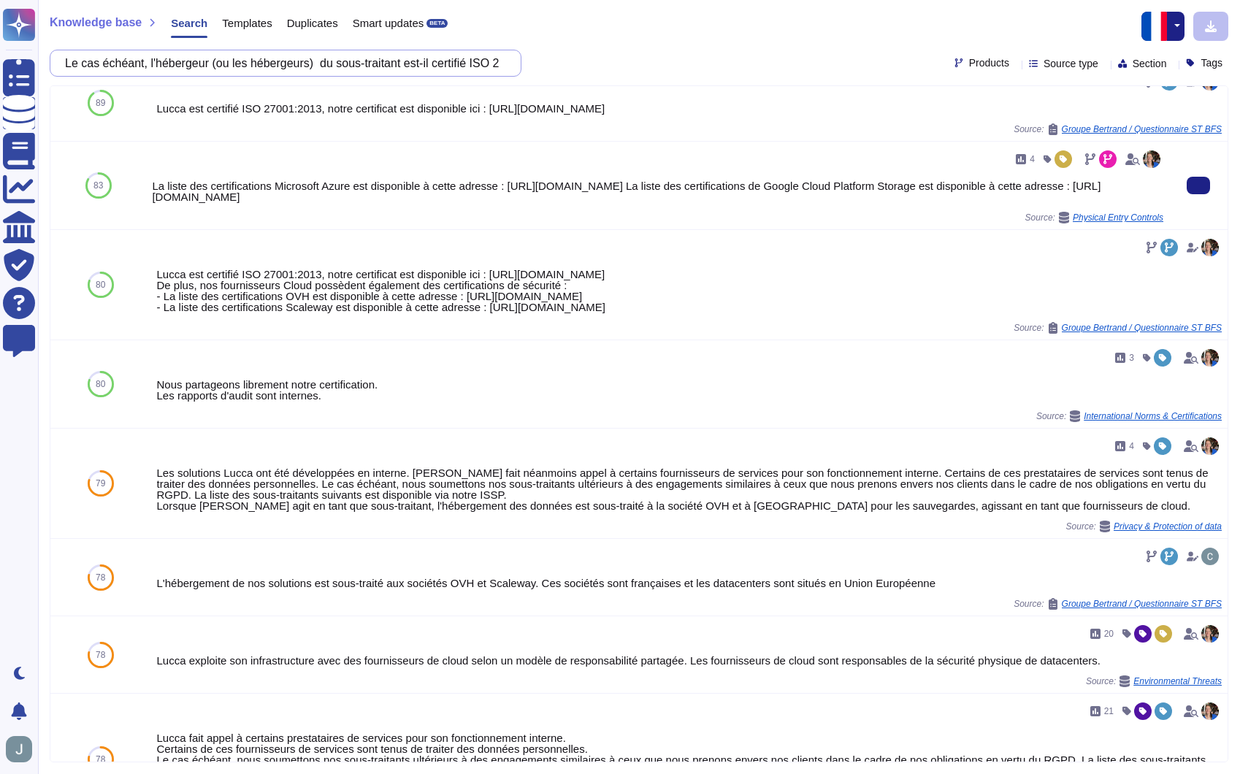
paste input "Quel est le niveau de maturité de votre entreprise en matière de protection des…"
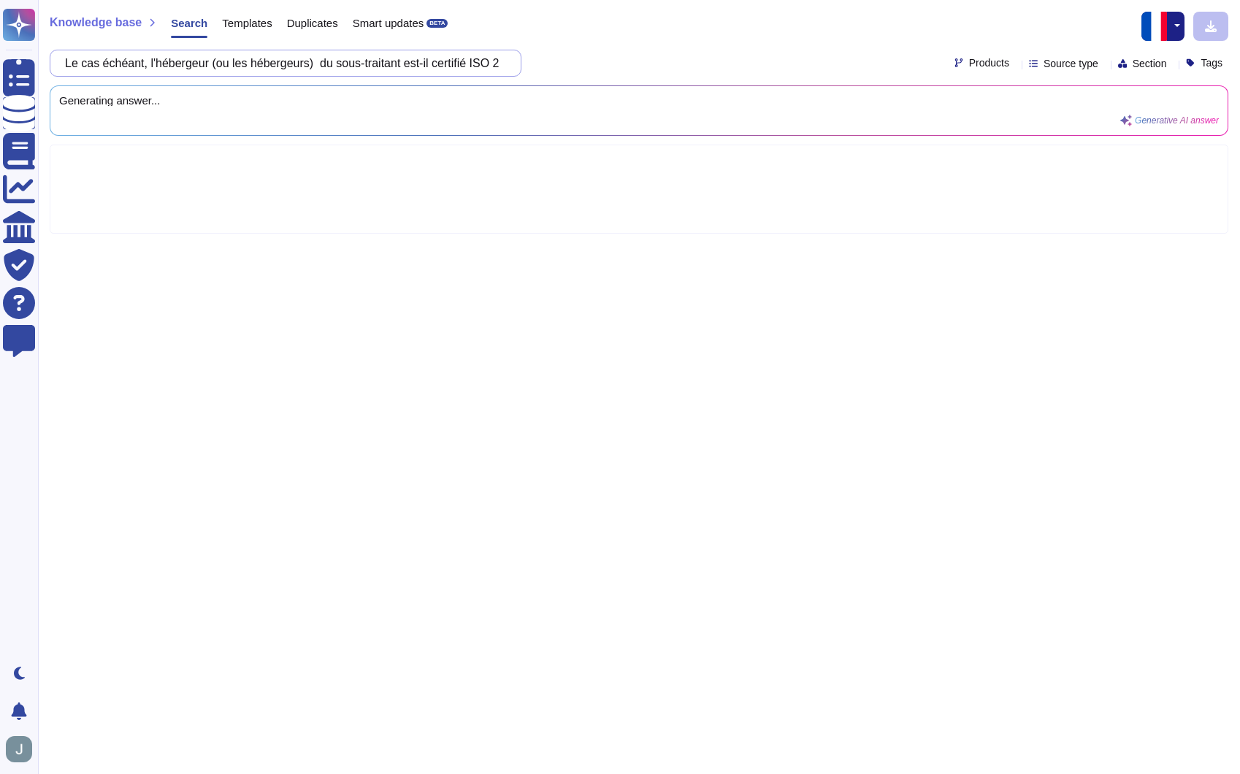
scroll to position [0, 0]
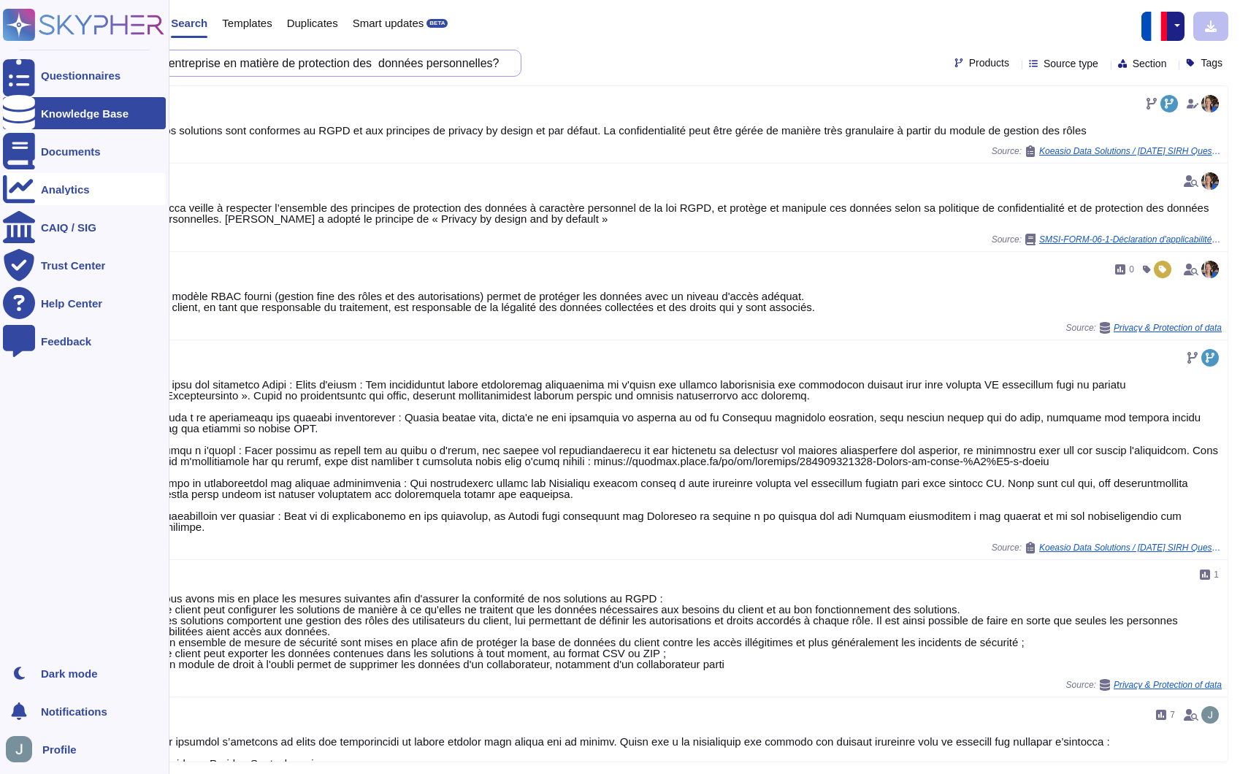
type input "Quel est le niveau de maturité de votre entreprise en matière de protection des…"
